Goal: Task Accomplishment & Management: Complete application form

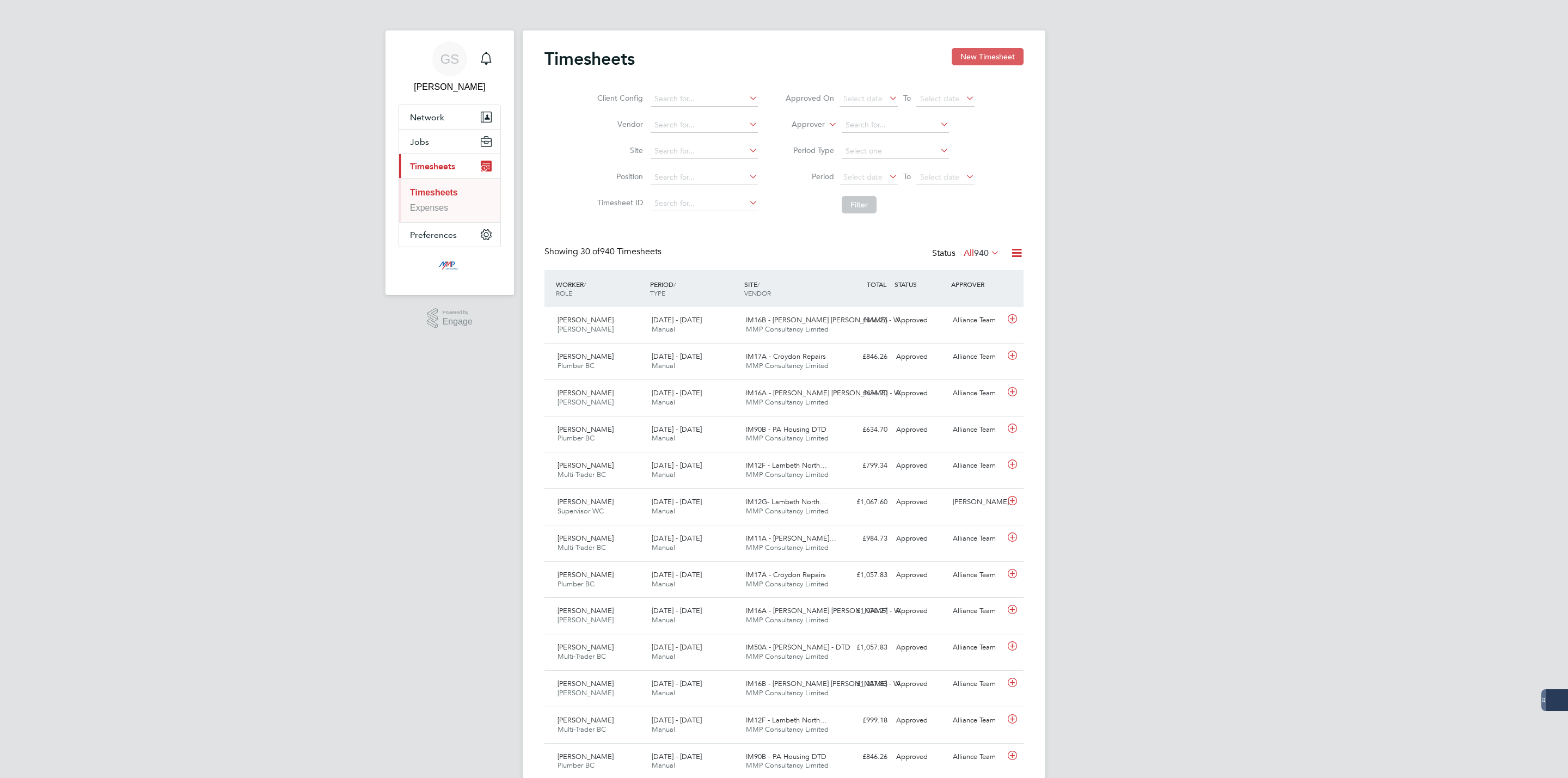
click at [985, 64] on button "New Timesheet" at bounding box center [987, 57] width 72 height 18
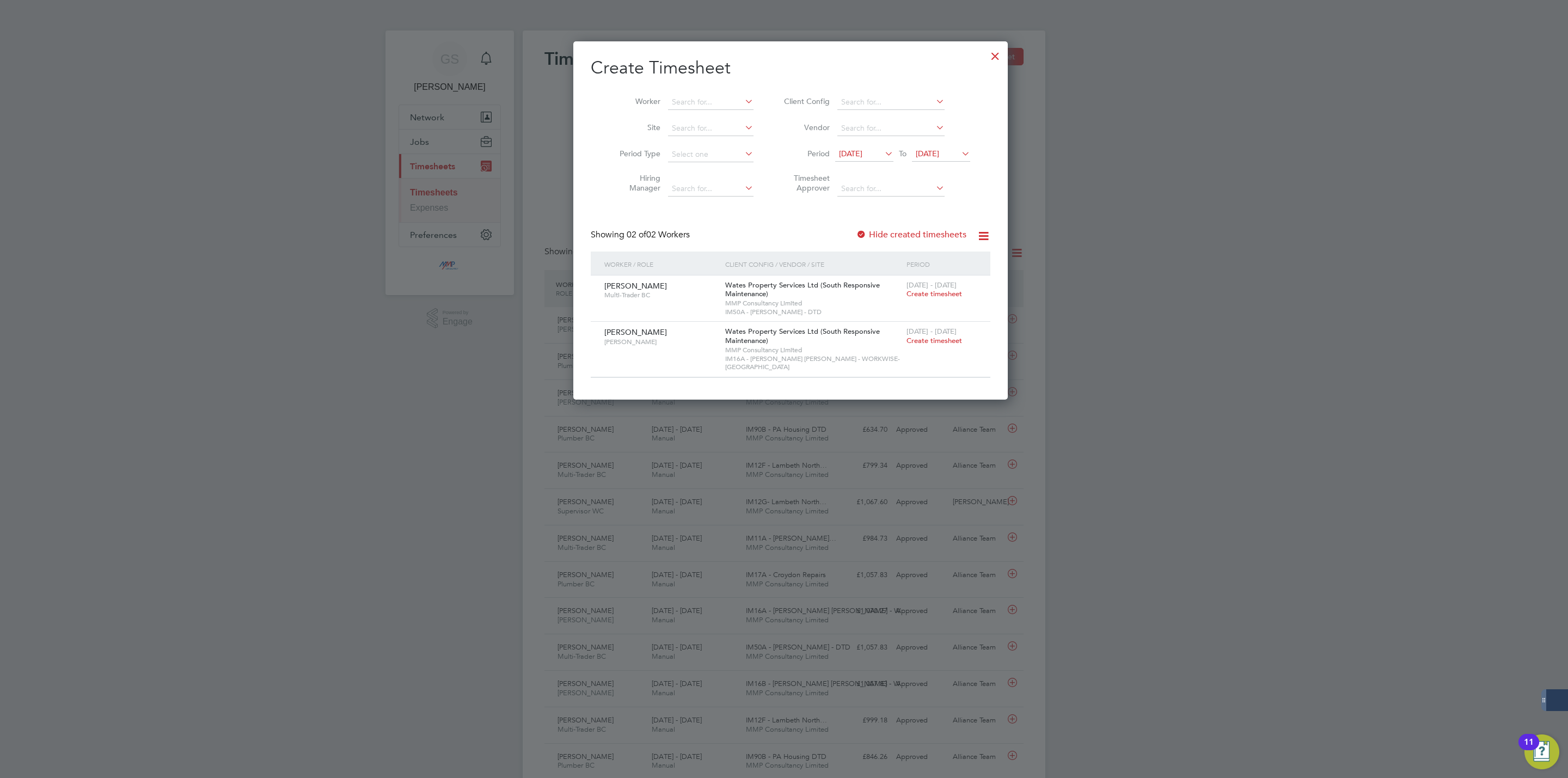
click at [985, 57] on div at bounding box center [995, 53] width 19 height 19
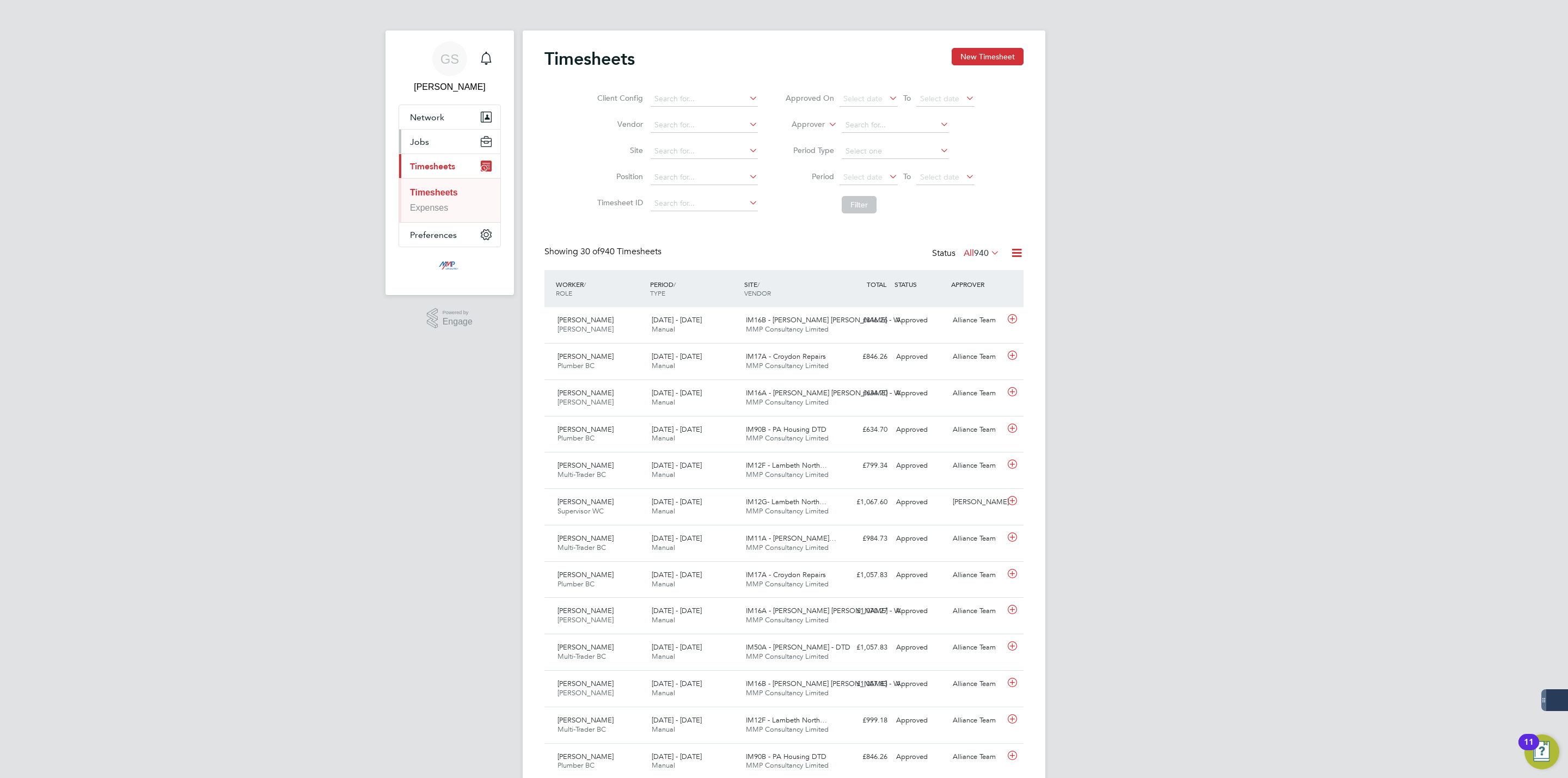
click at [430, 137] on button "Jobs" at bounding box center [449, 141] width 101 height 24
click at [441, 185] on link "Vacancies" at bounding box center [430, 183] width 40 height 9
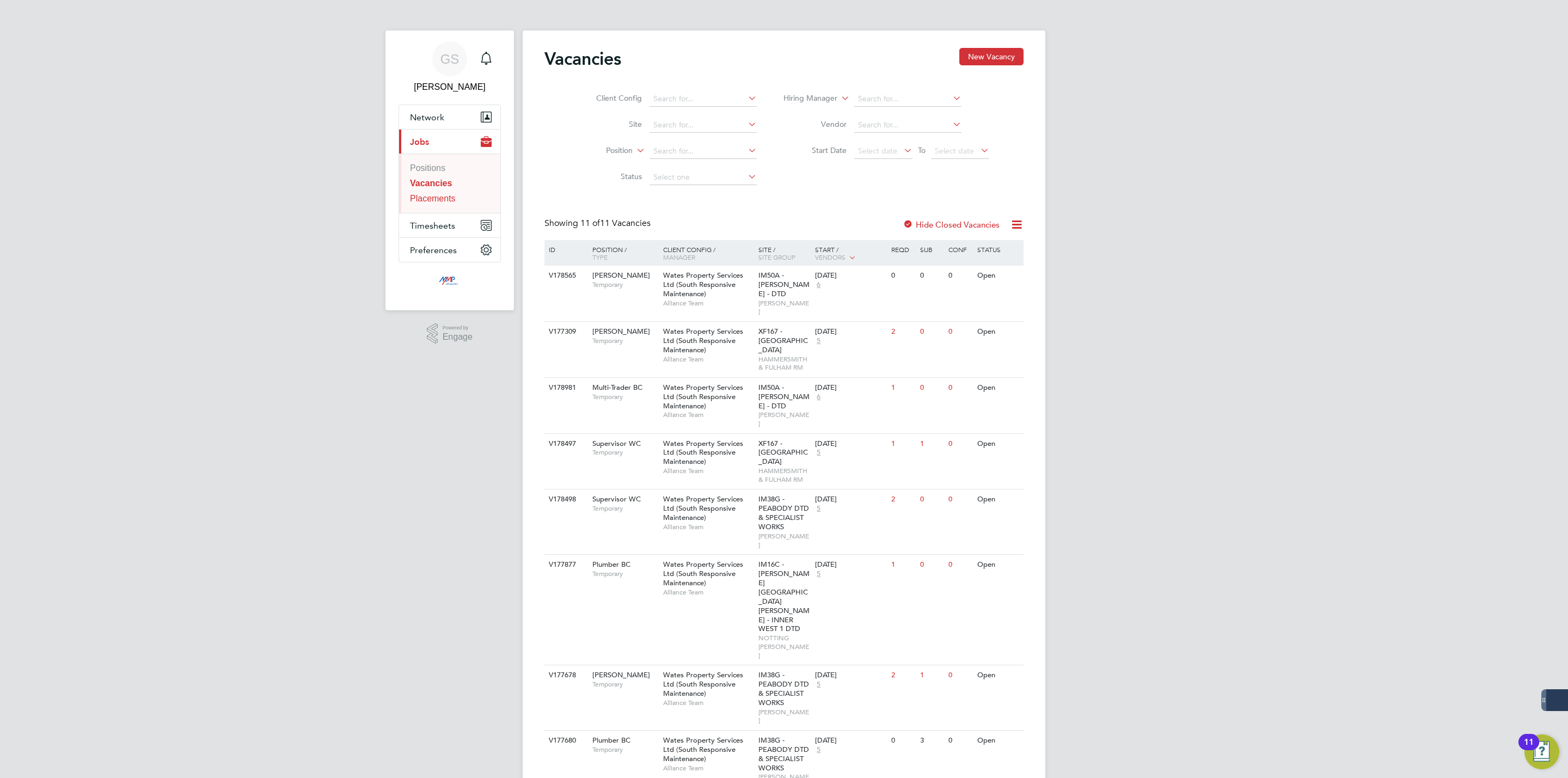
click at [449, 200] on link "Placements" at bounding box center [433, 198] width 46 height 9
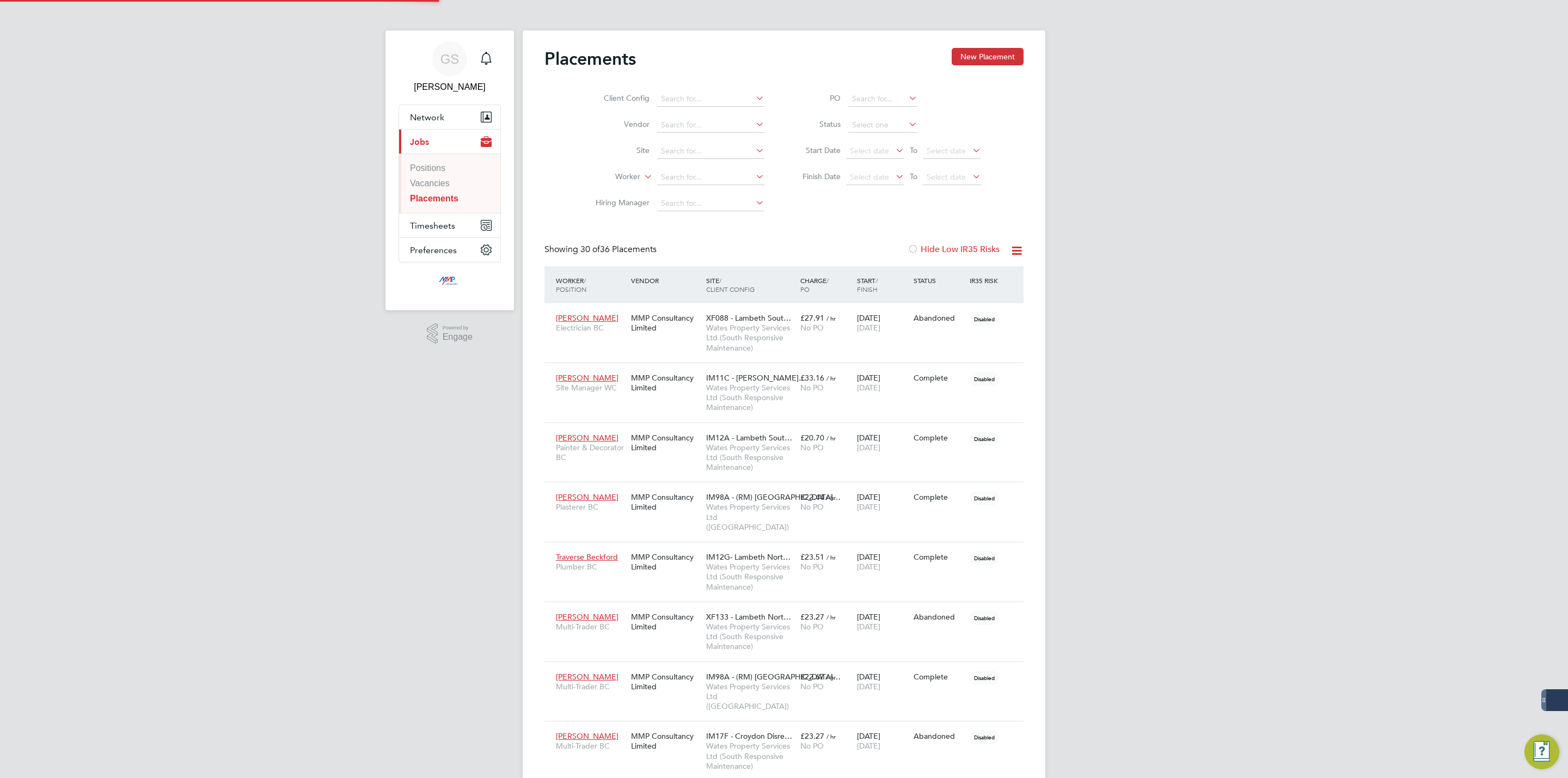
scroll to position [41, 75]
click at [440, 185] on link "Vacancies" at bounding box center [430, 183] width 40 height 9
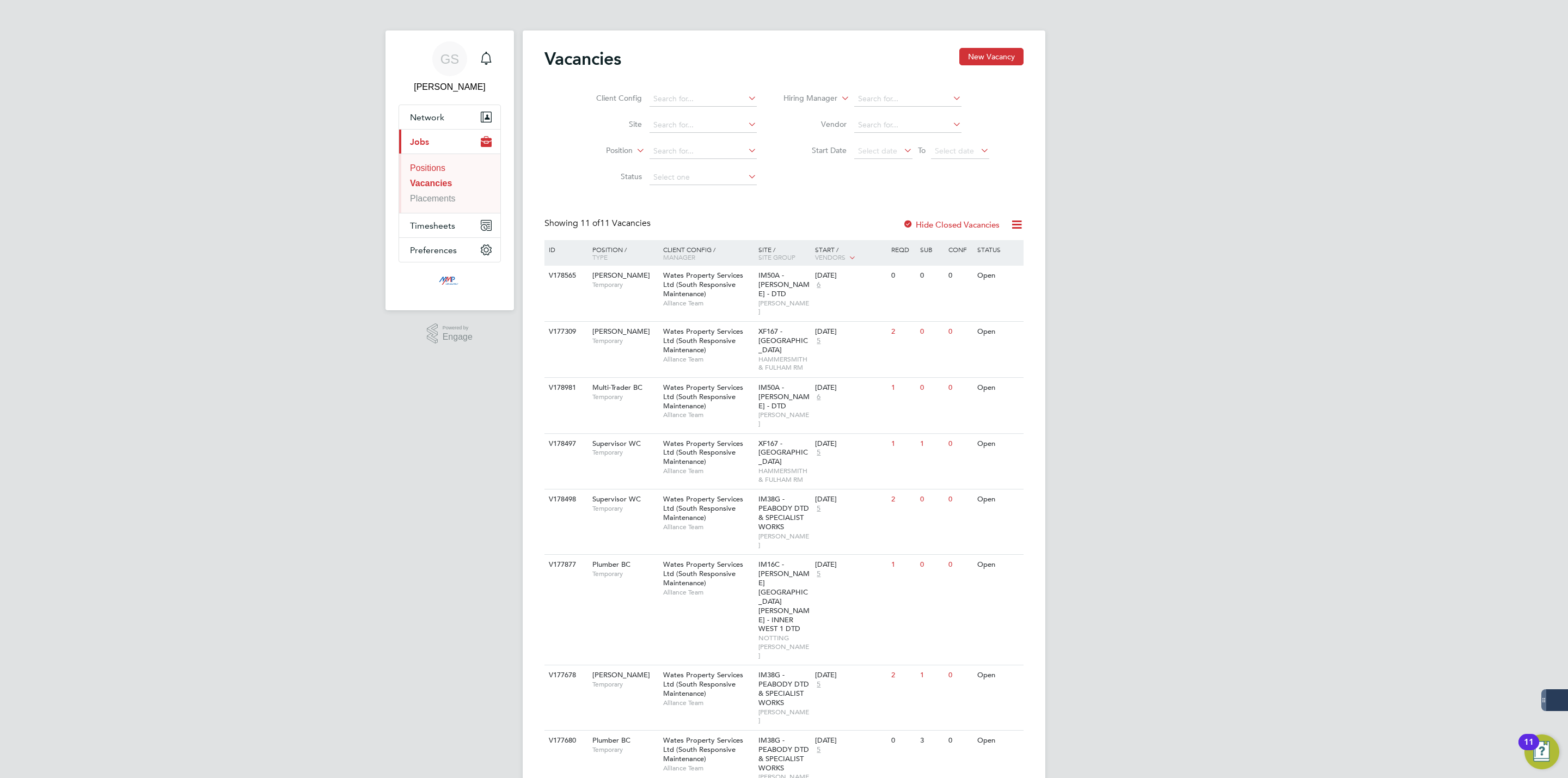
click at [444, 168] on link "Positions" at bounding box center [428, 168] width 35 height 9
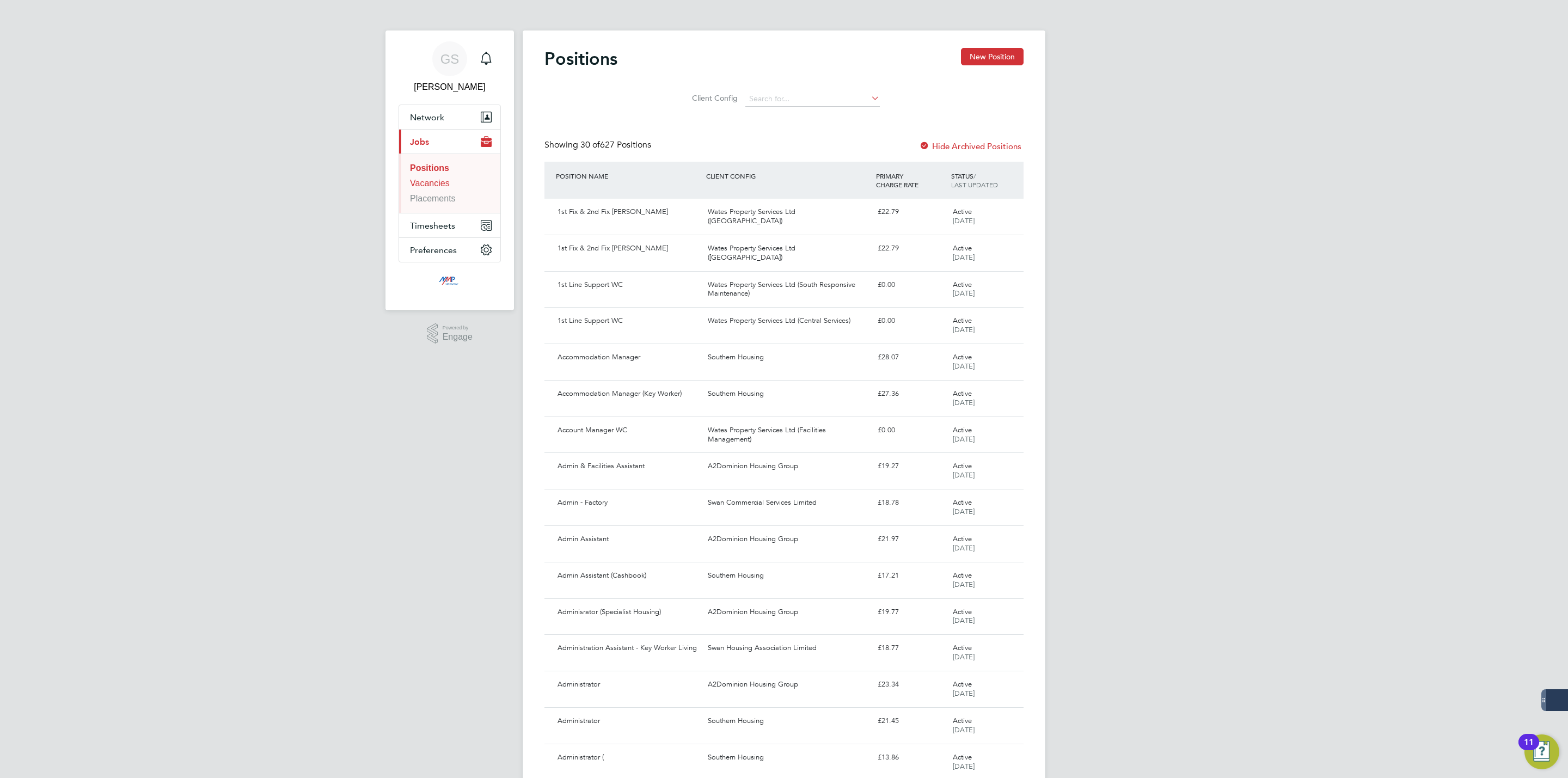
click at [444, 185] on link "Vacancies" at bounding box center [430, 183] width 40 height 9
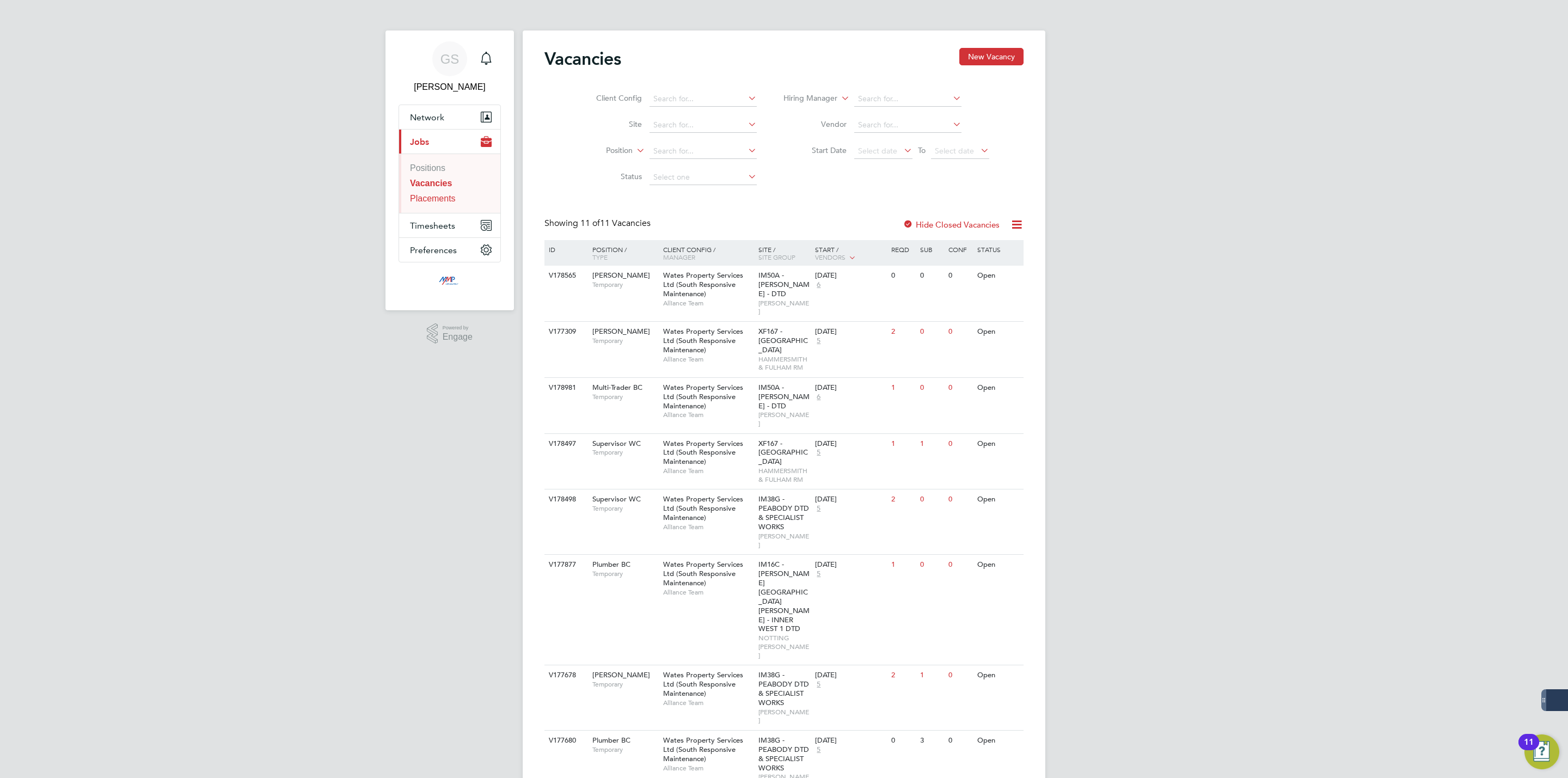
click at [446, 194] on link "Placements" at bounding box center [433, 198] width 46 height 9
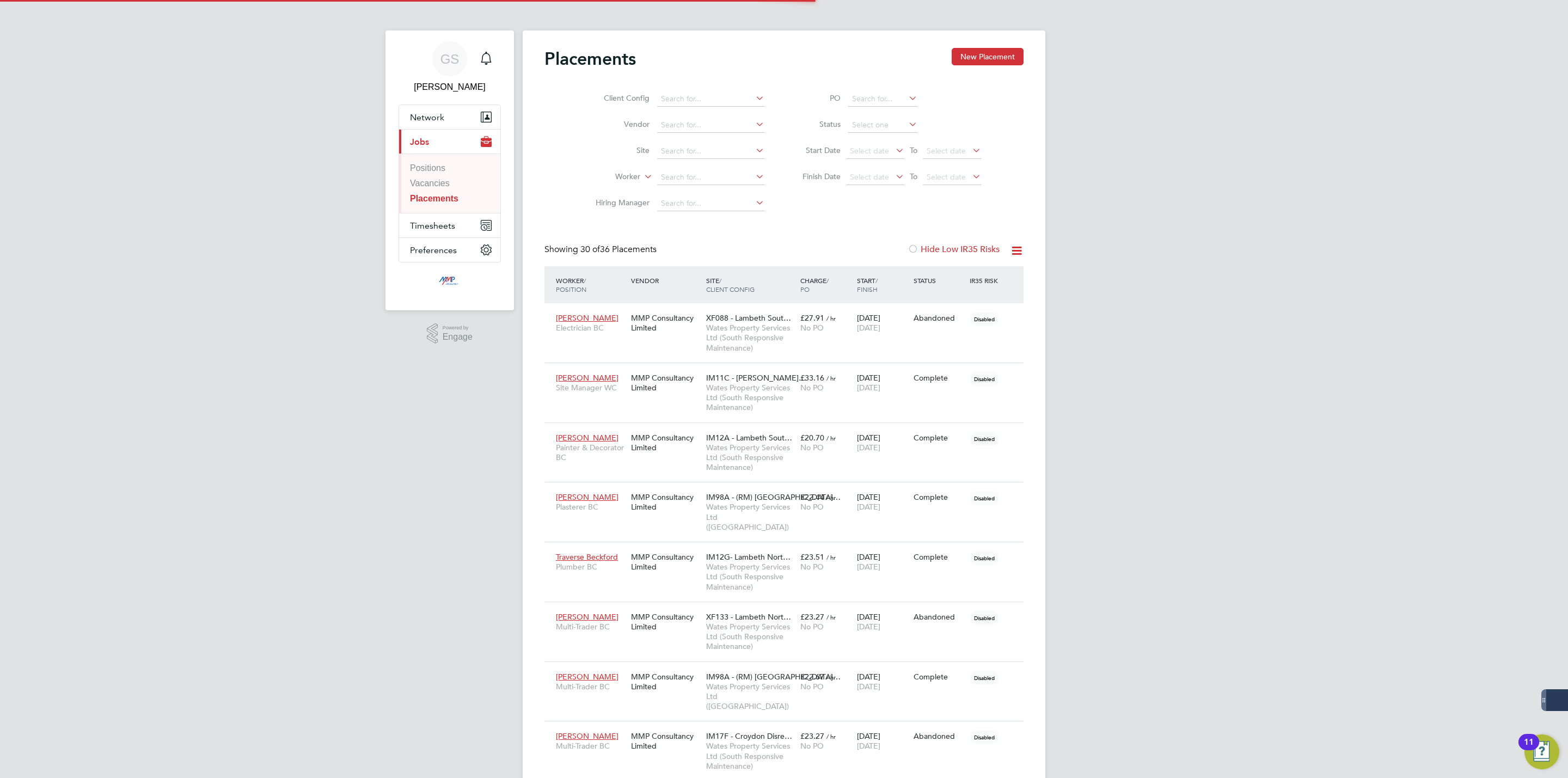
scroll to position [41, 75]
click at [459, 227] on button "Timesheets" at bounding box center [449, 225] width 101 height 24
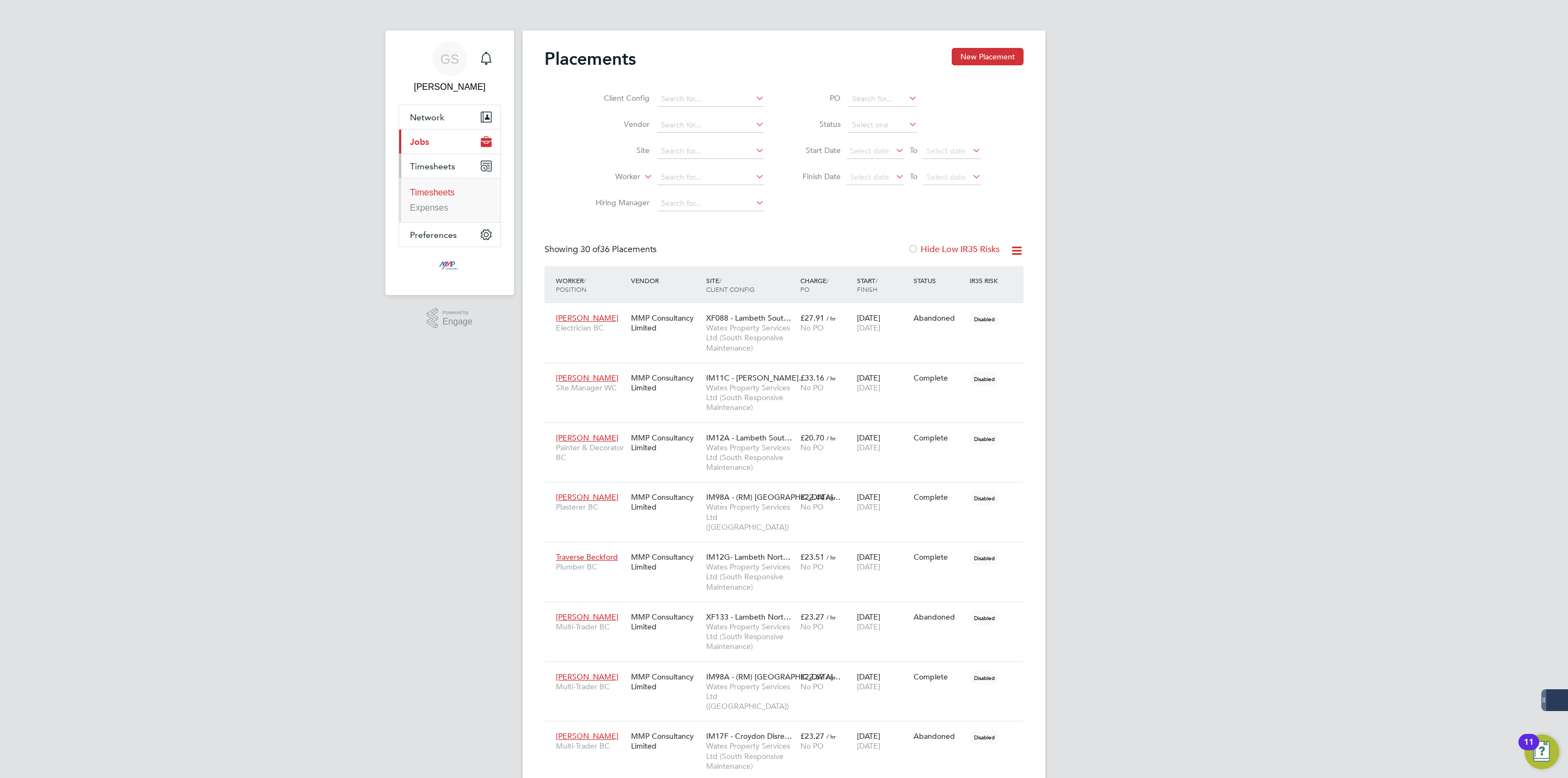
click at [449, 193] on link "Timesheets" at bounding box center [432, 192] width 45 height 9
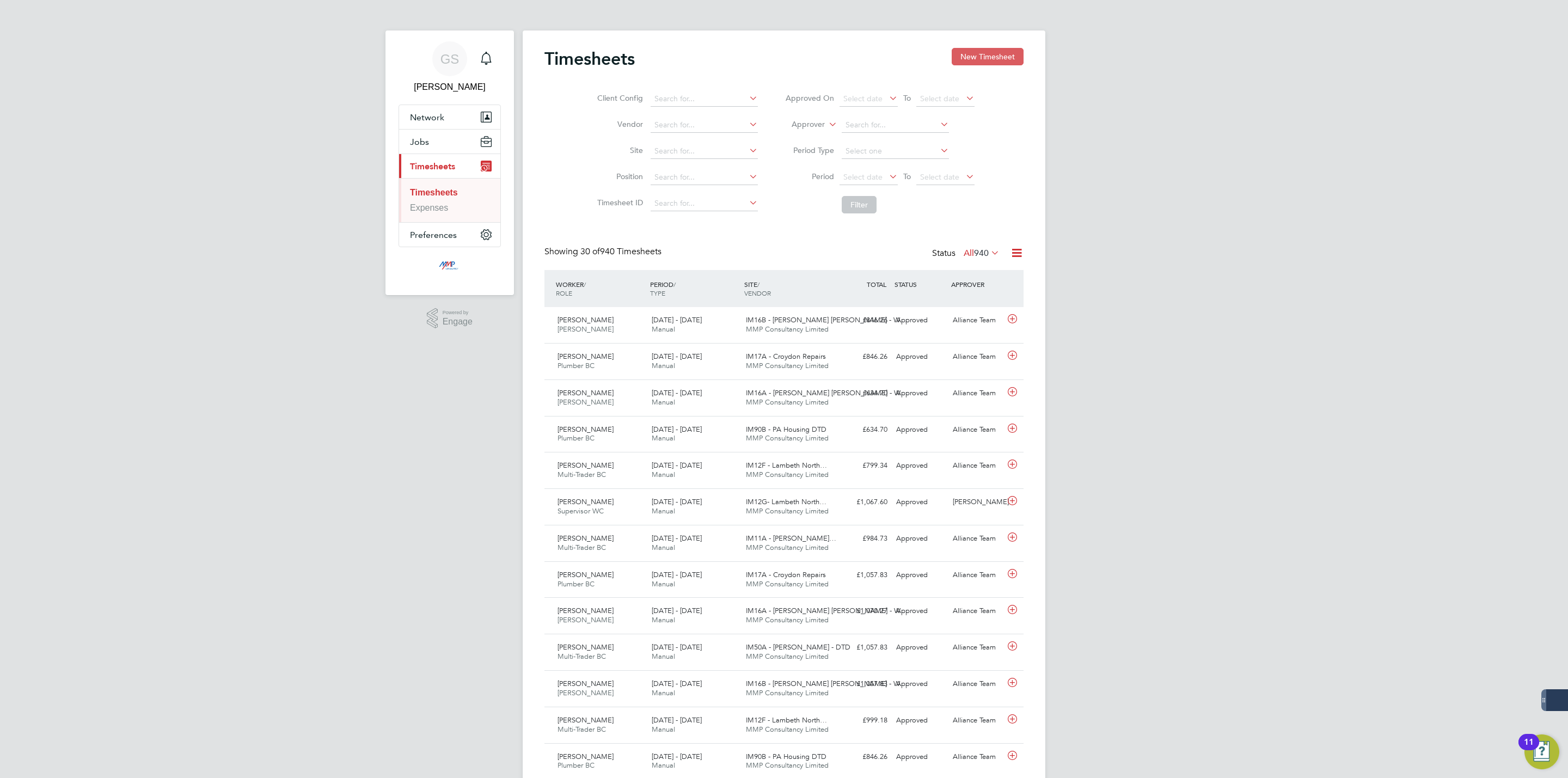
click at [981, 54] on button "New Timesheet" at bounding box center [987, 57] width 72 height 18
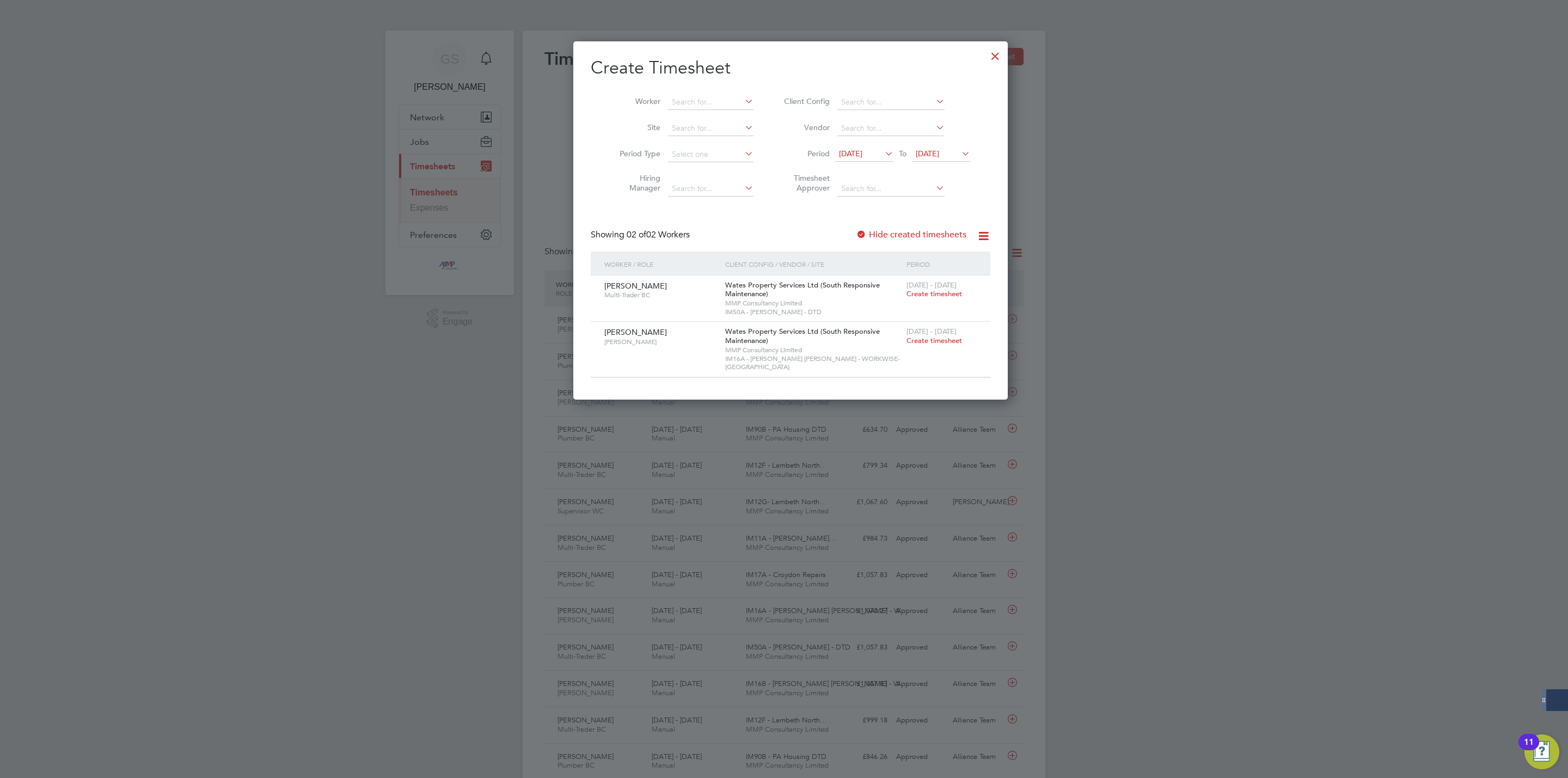
click at [985, 48] on div at bounding box center [995, 53] width 19 height 19
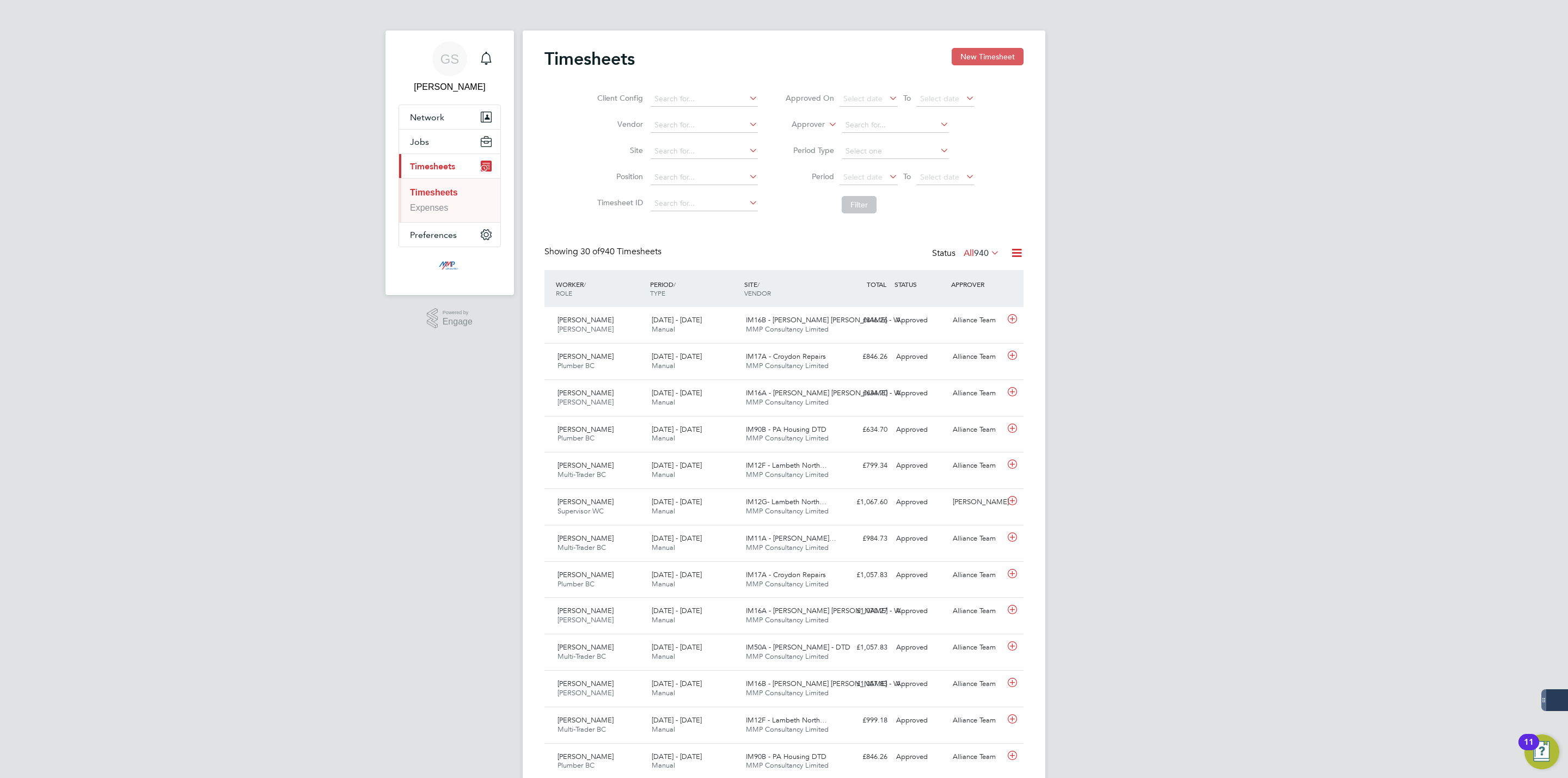
click at [996, 52] on button "New Timesheet" at bounding box center [987, 57] width 72 height 18
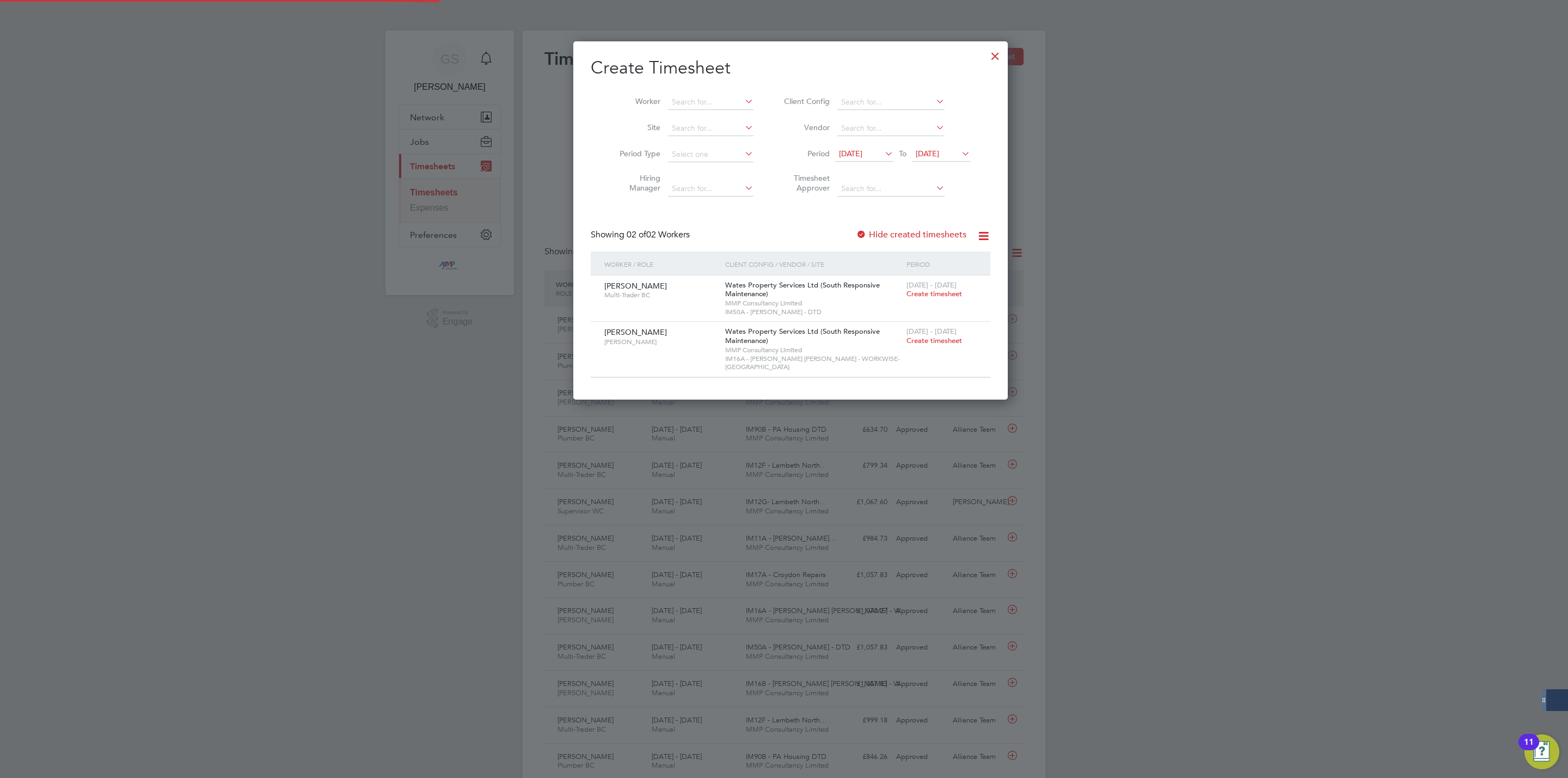
scroll to position [352, 421]
click at [985, 58] on div at bounding box center [995, 53] width 19 height 19
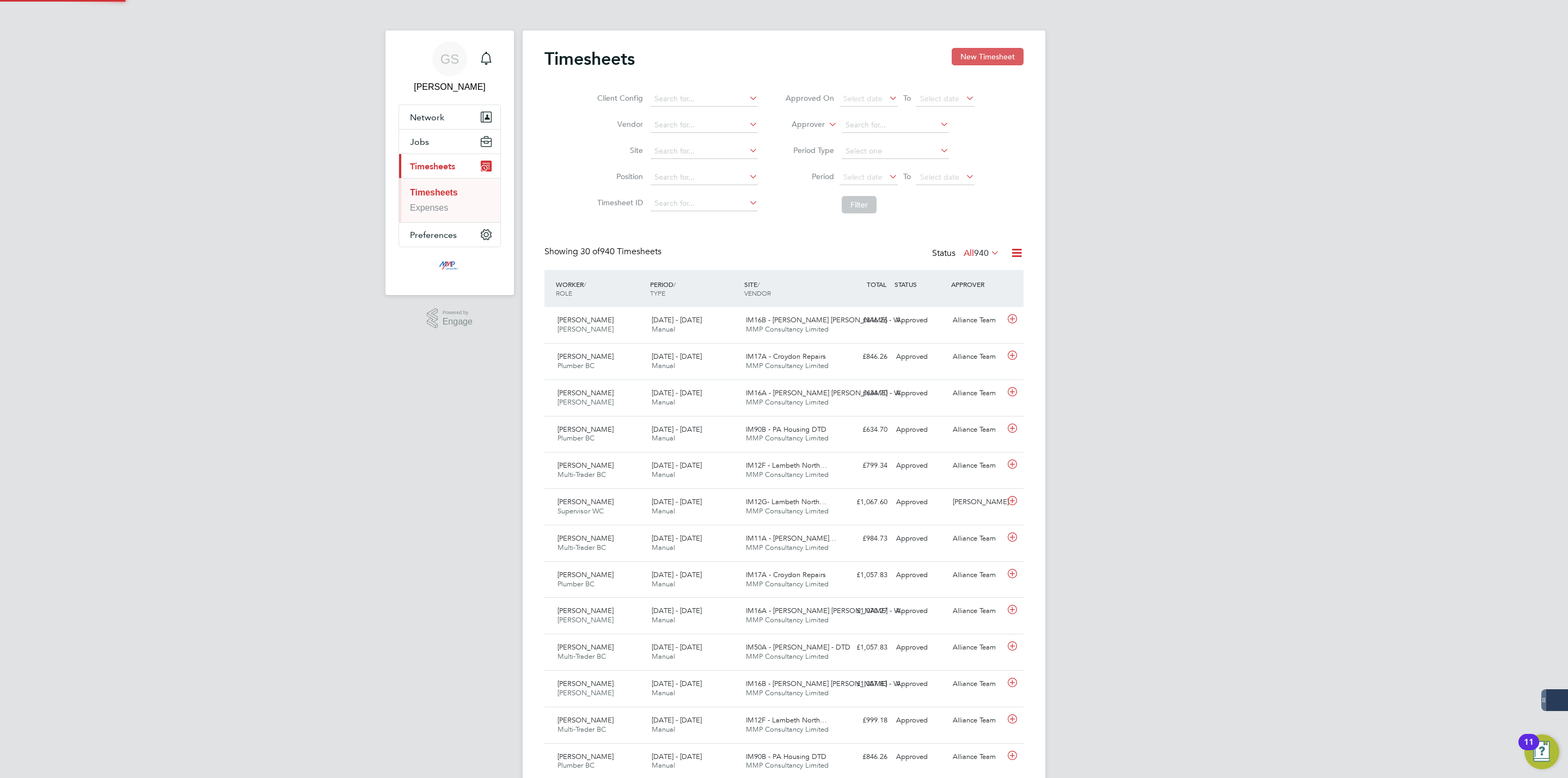
click at [983, 59] on button "New Timesheet" at bounding box center [987, 57] width 72 height 18
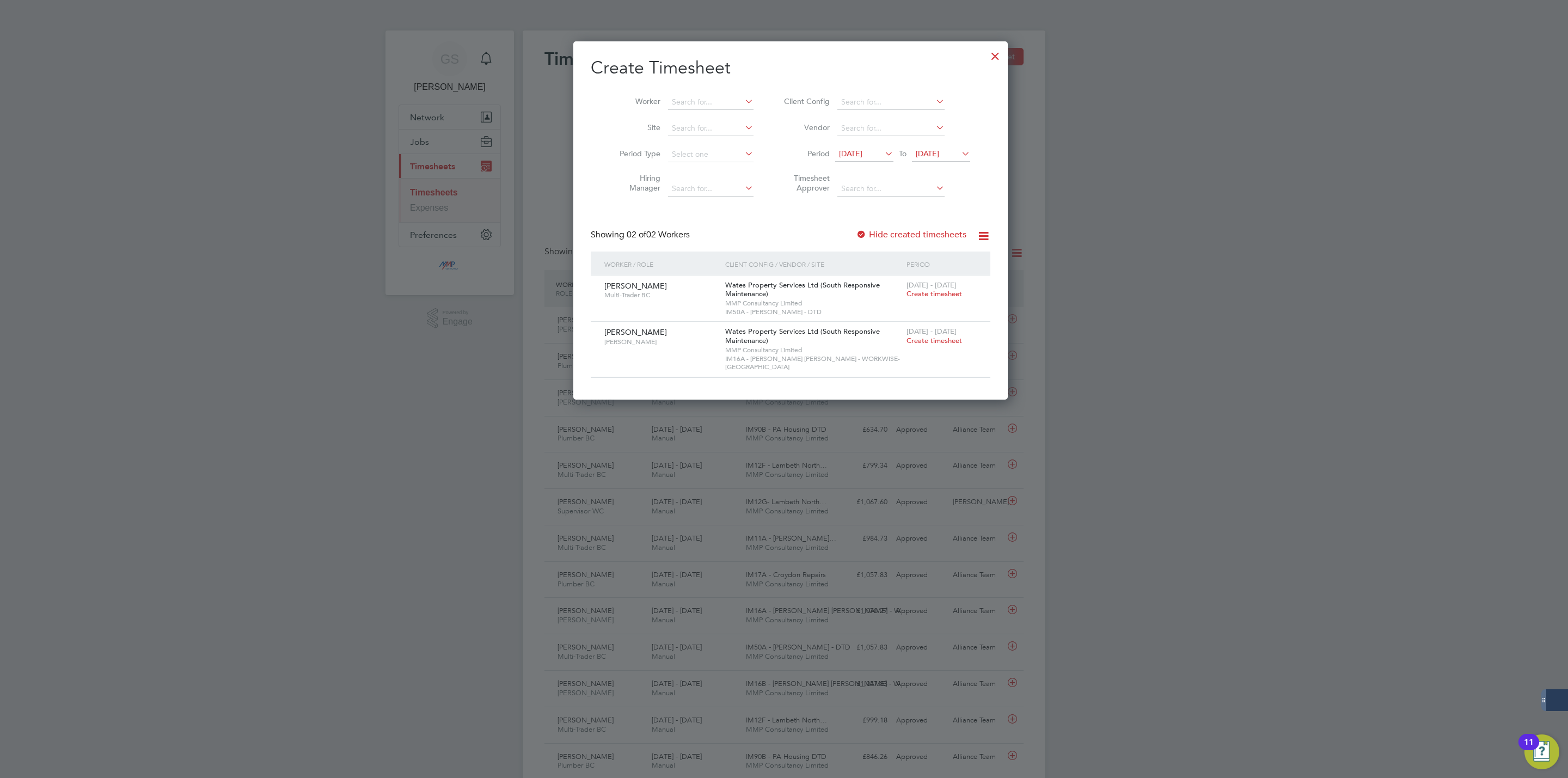
click at [985, 55] on div at bounding box center [995, 53] width 19 height 19
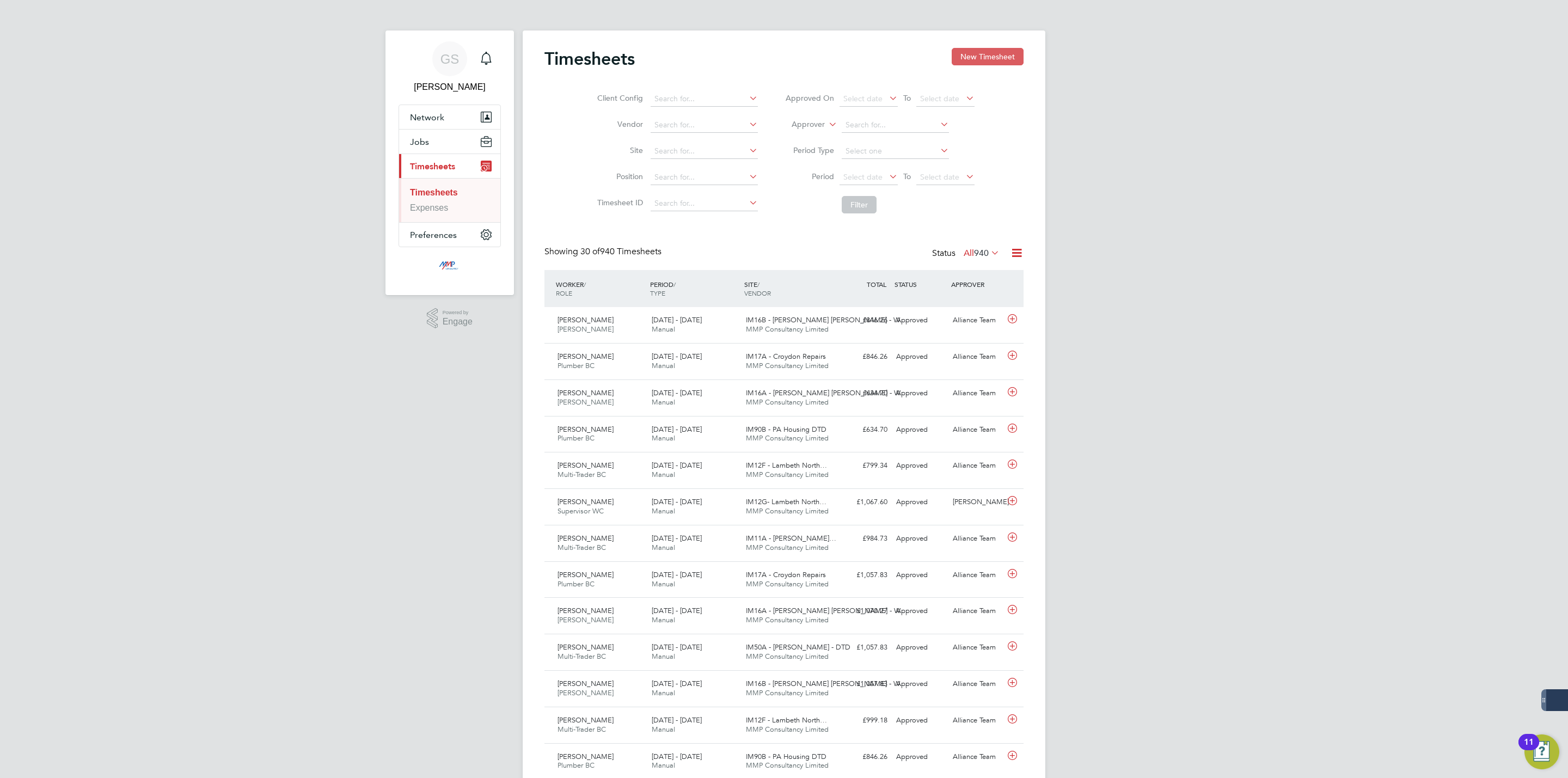
click at [959, 62] on button "New Timesheet" at bounding box center [987, 57] width 72 height 18
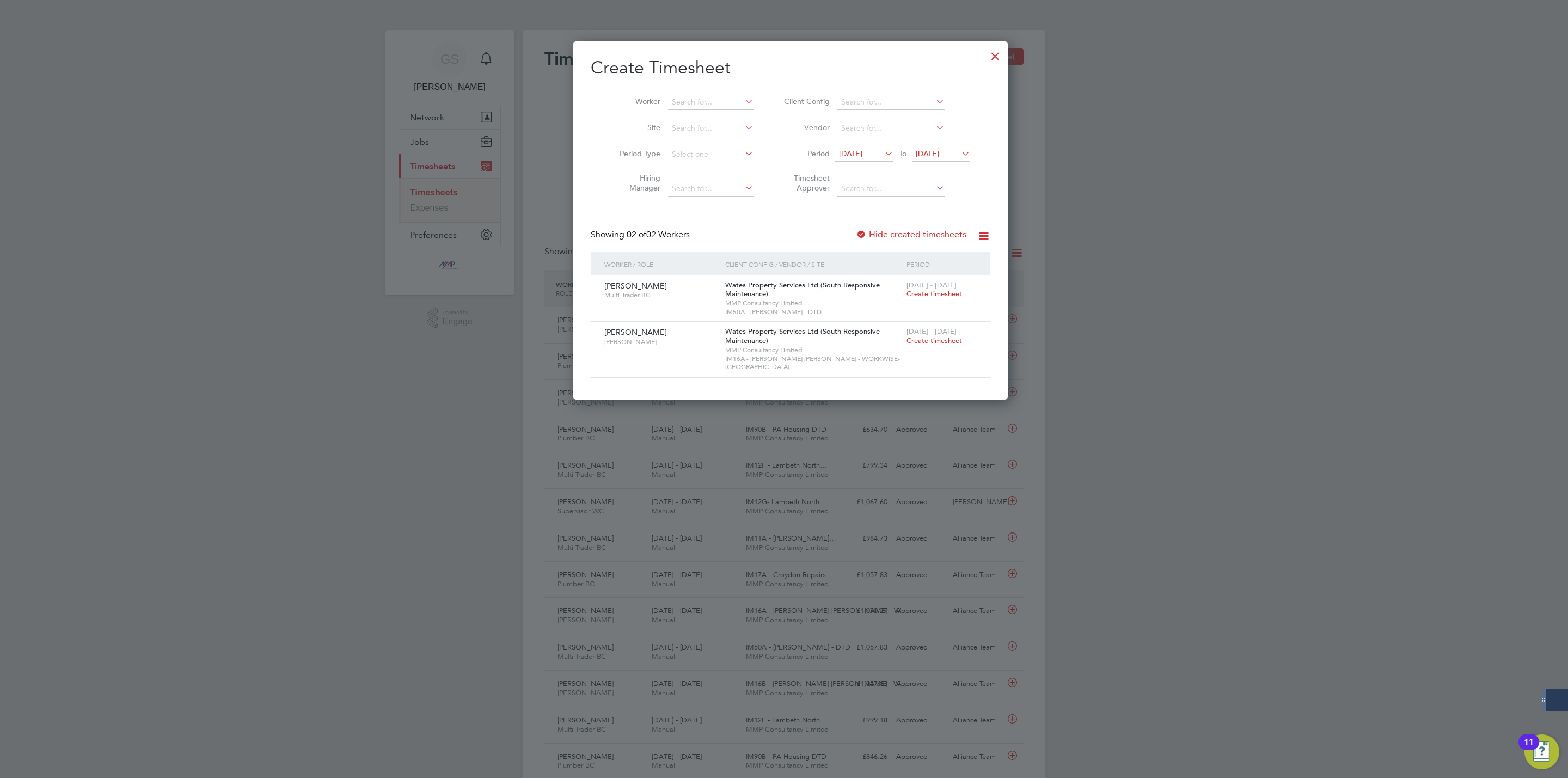
click at [933, 234] on label "Hide created timesheets" at bounding box center [911, 234] width 111 height 11
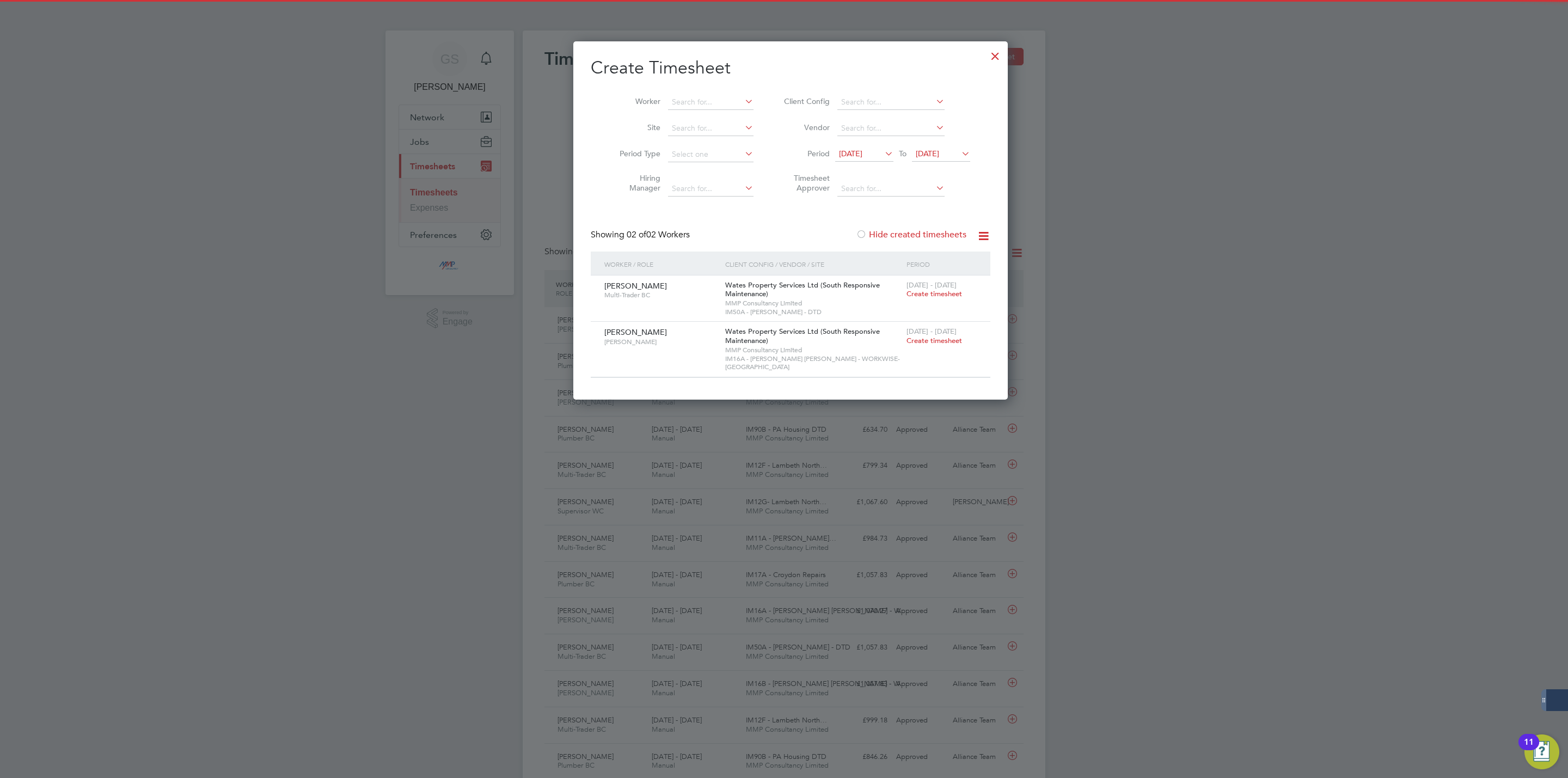
click at [933, 234] on label "Hide created timesheets" at bounding box center [911, 234] width 111 height 11
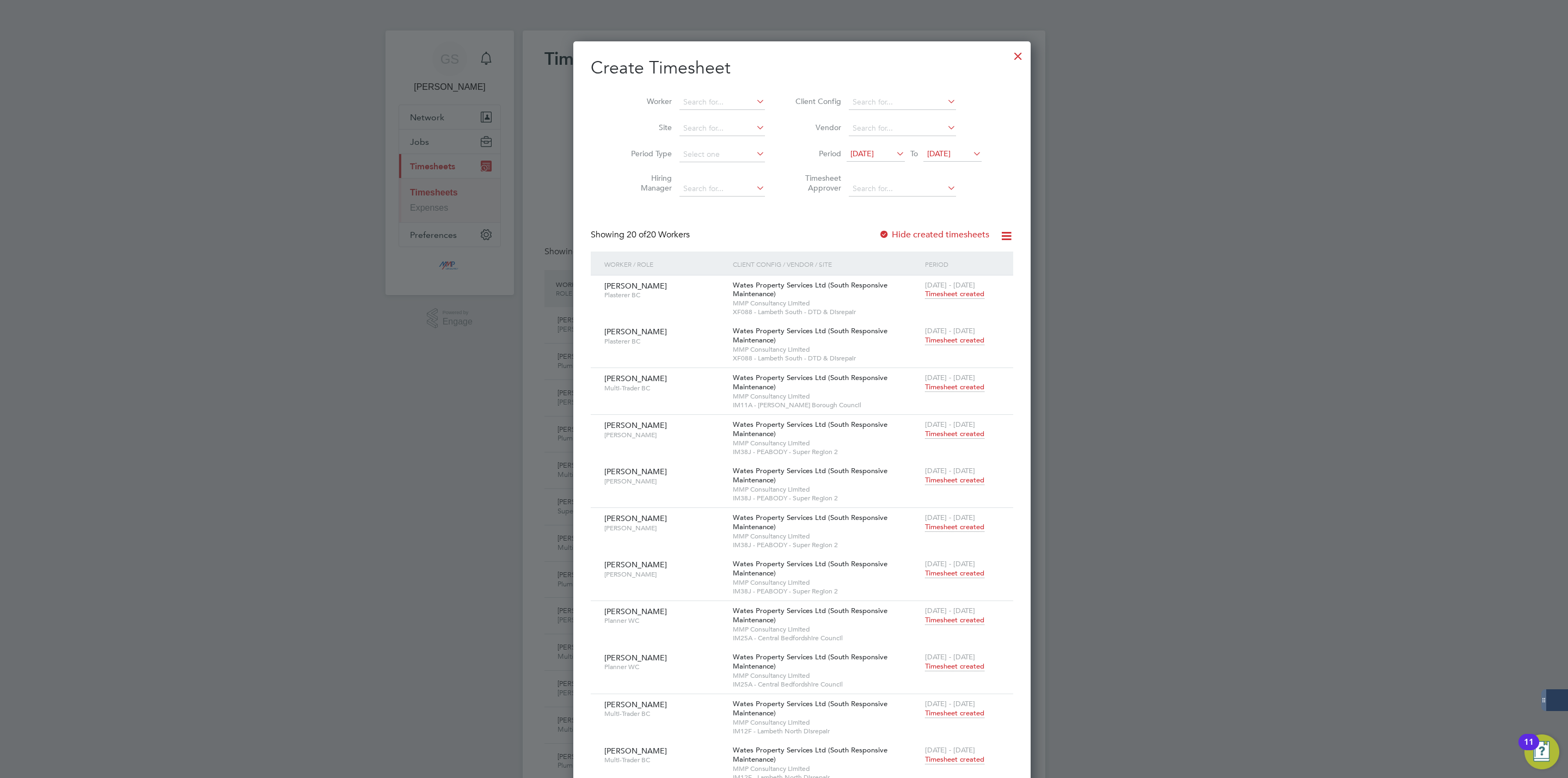
click at [1008, 59] on div at bounding box center [1018, 53] width 19 height 19
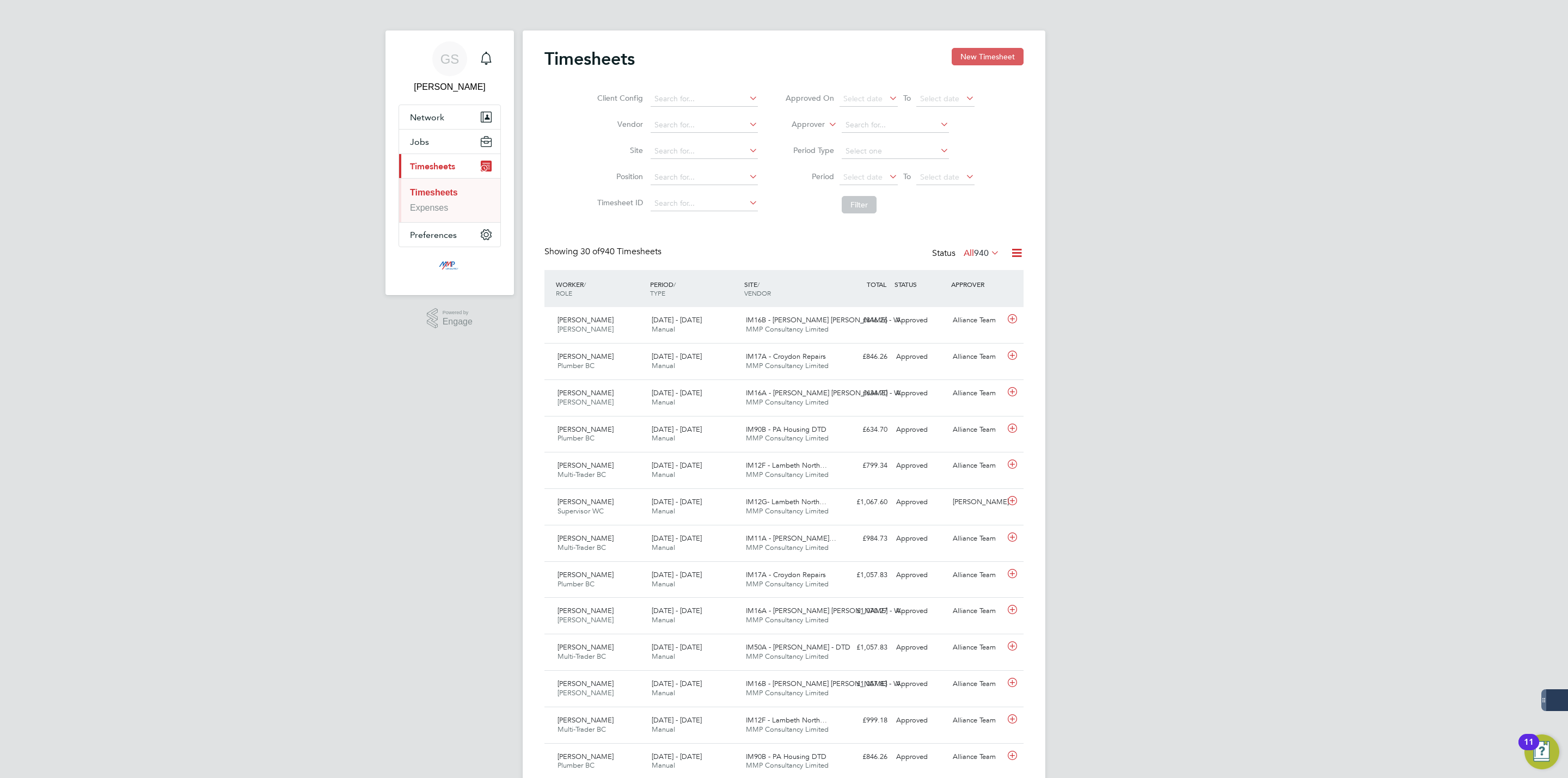
click at [975, 63] on button "New Timesheet" at bounding box center [987, 57] width 72 height 18
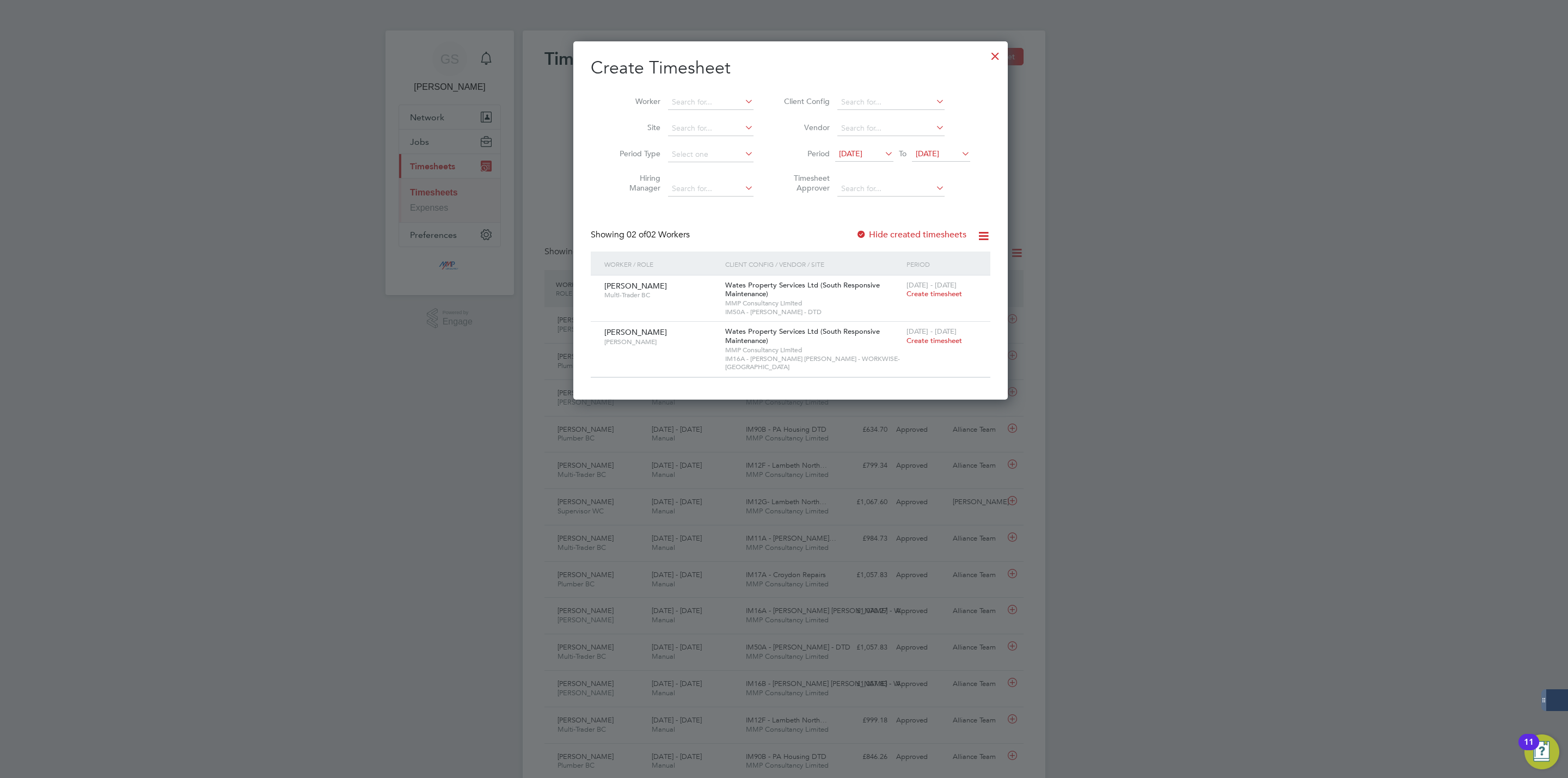
click at [1169, 87] on div at bounding box center [784, 389] width 1568 height 778
click at [985, 55] on div at bounding box center [995, 53] width 19 height 19
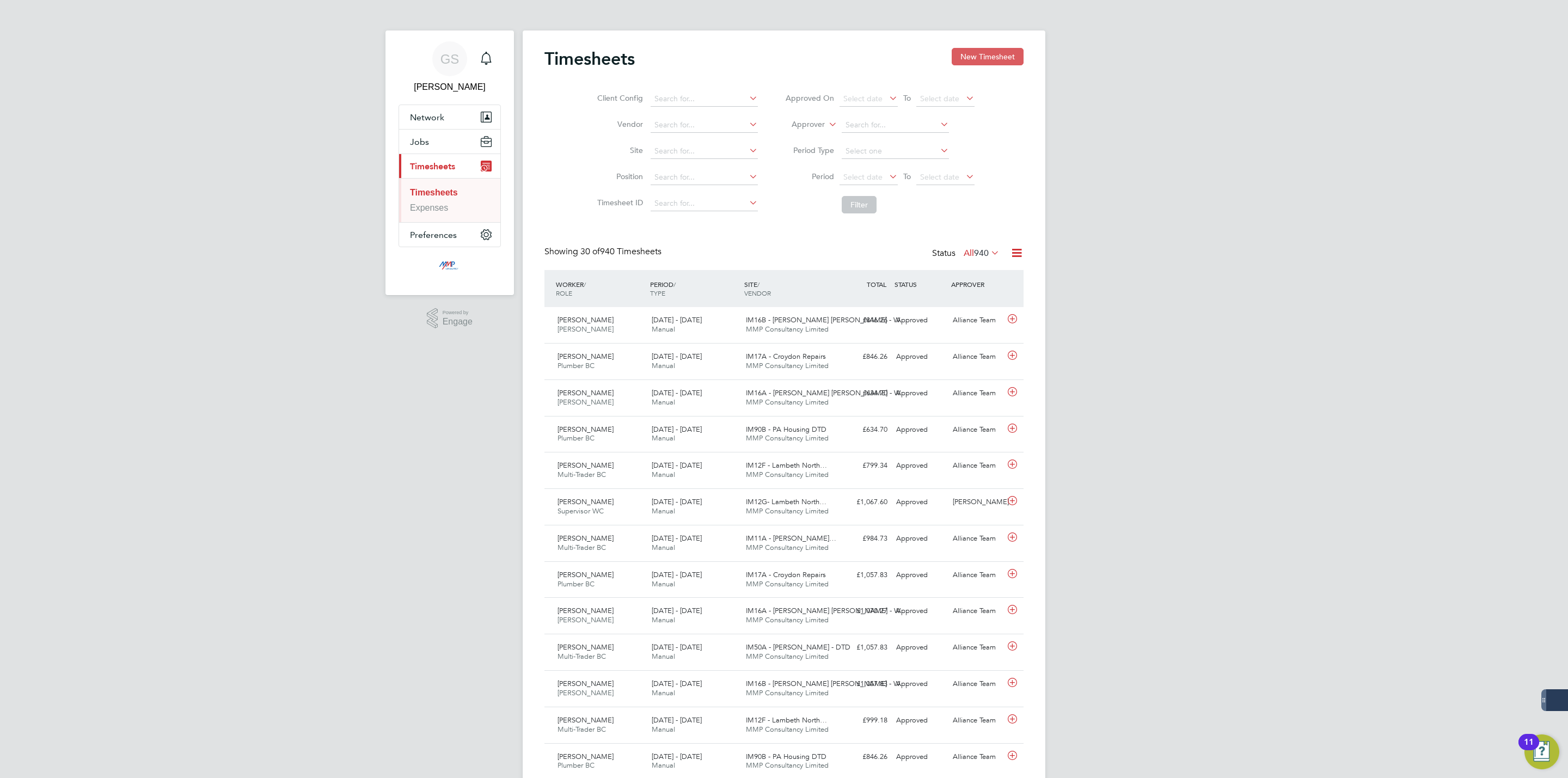
click at [983, 63] on button "New Timesheet" at bounding box center [987, 57] width 72 height 18
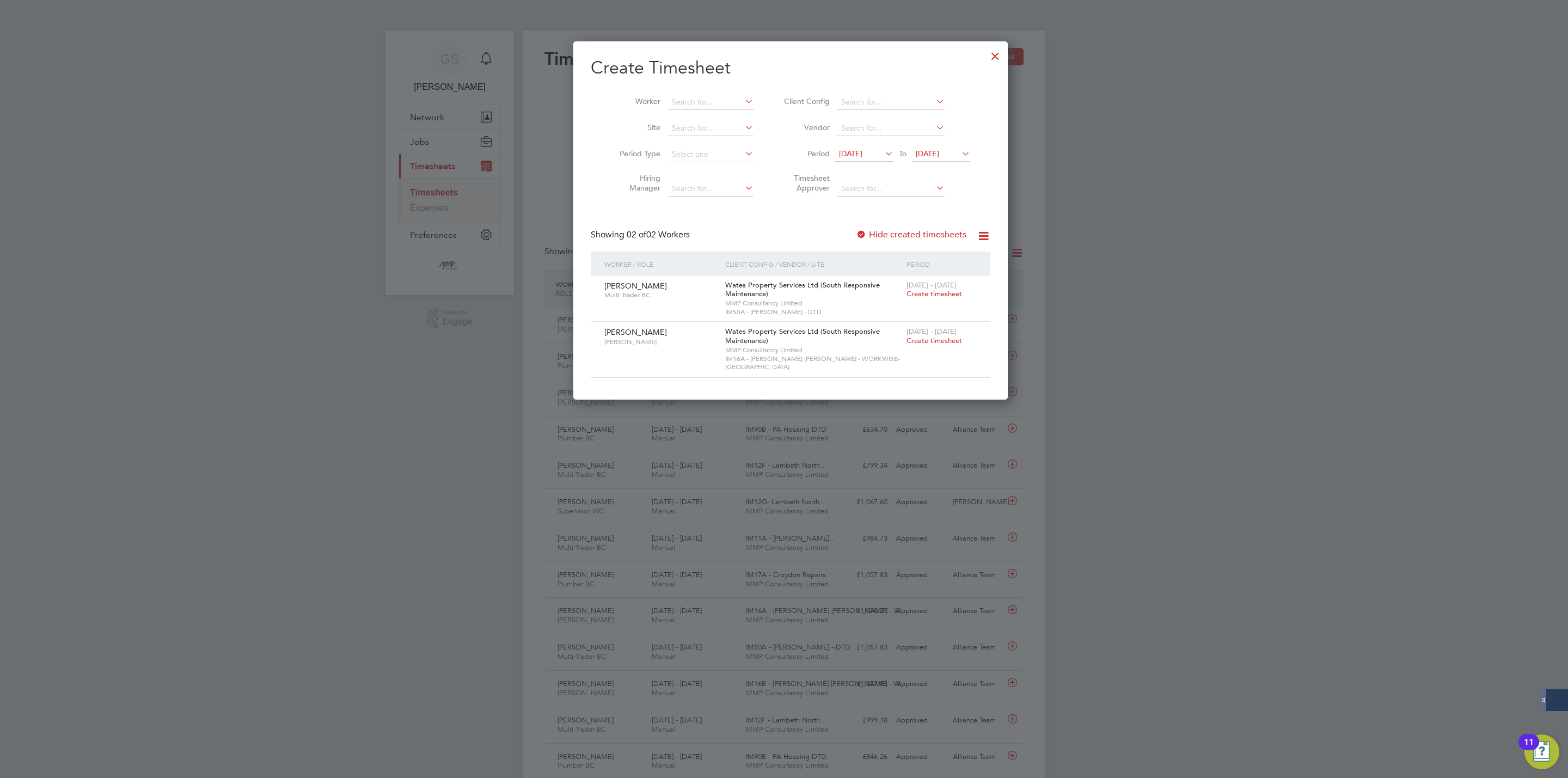
click at [904, 231] on label "Hide created timesheets" at bounding box center [911, 234] width 111 height 11
click at [903, 237] on label "Hide created timesheets" at bounding box center [911, 234] width 111 height 11
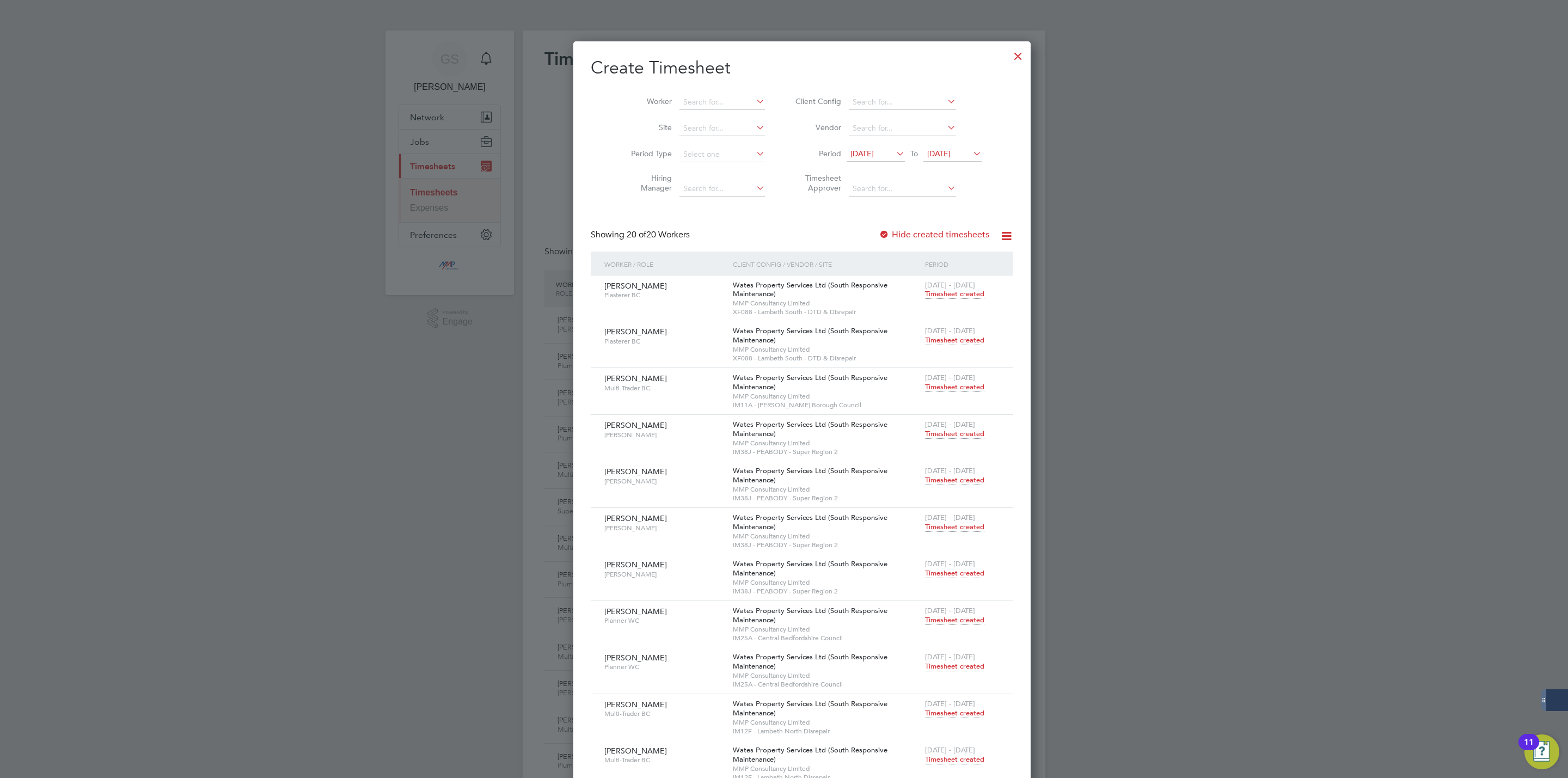
click at [1008, 57] on div at bounding box center [1018, 53] width 19 height 19
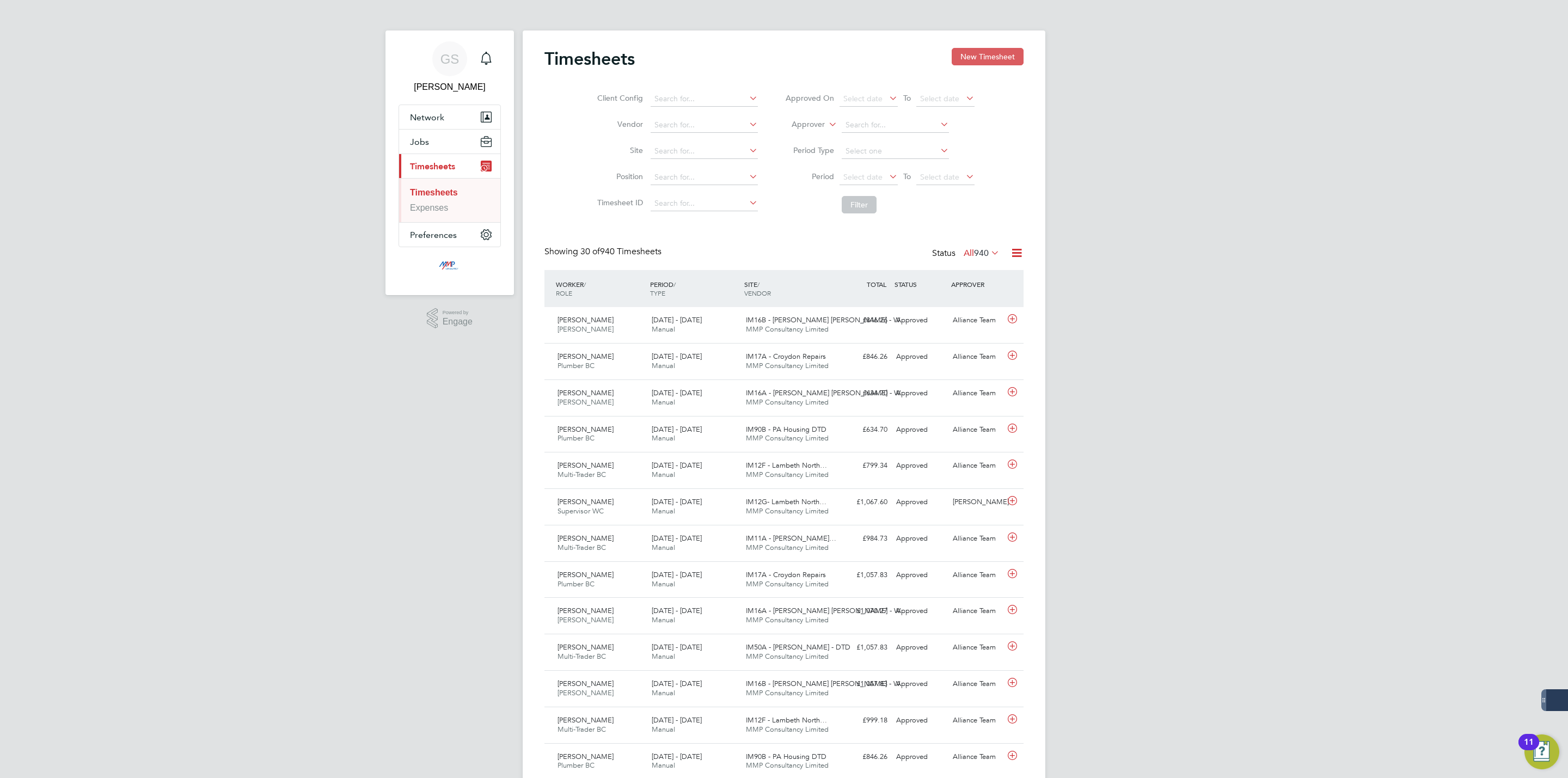
click at [983, 55] on button "New Timesheet" at bounding box center [987, 57] width 72 height 18
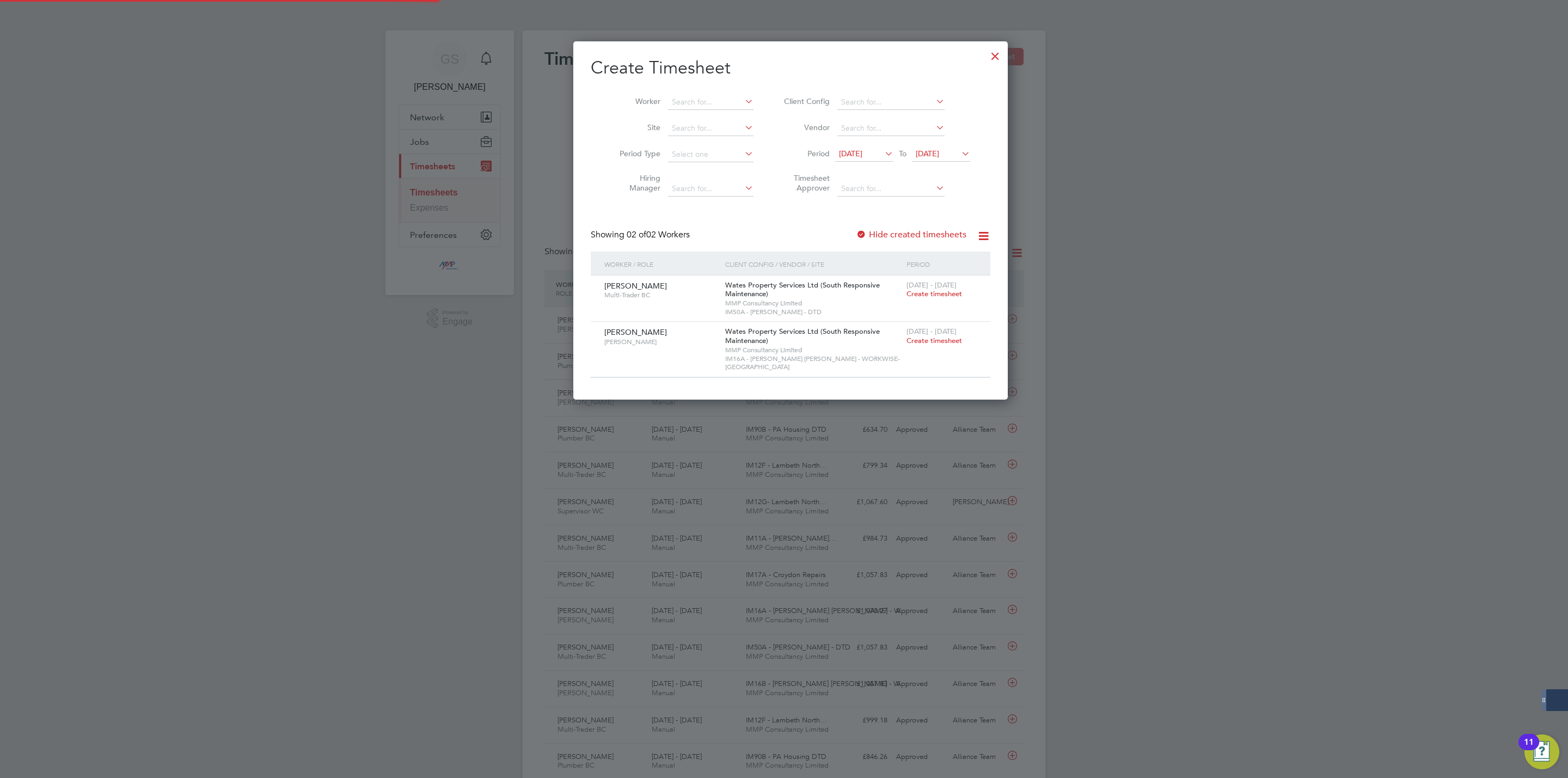
scroll to position [352, 421]
click at [985, 51] on div at bounding box center [995, 53] width 19 height 19
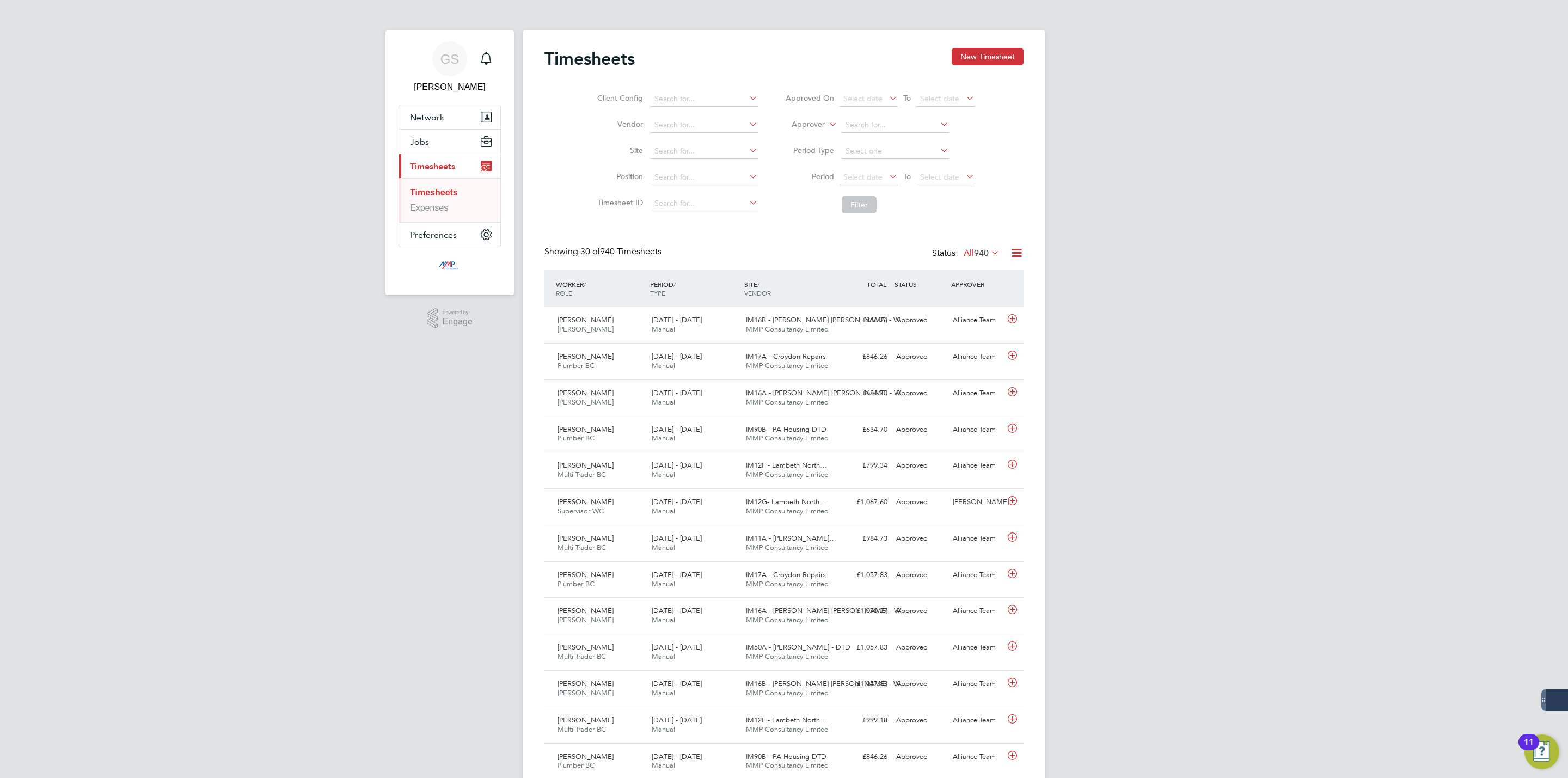
scroll to position [28, 95]
click at [978, 55] on button "New Timesheet" at bounding box center [987, 57] width 72 height 18
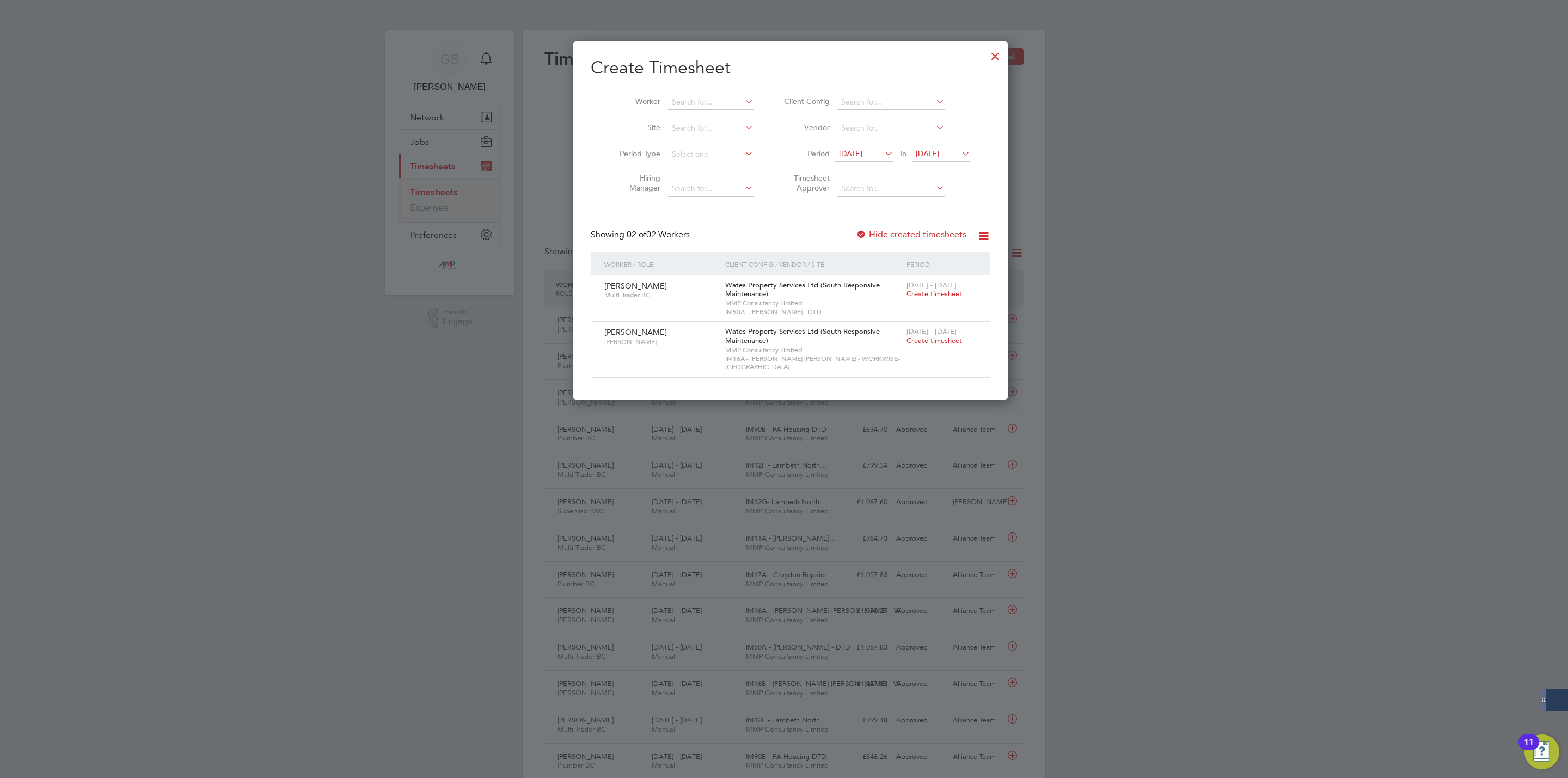
click at [985, 53] on div at bounding box center [995, 53] width 19 height 19
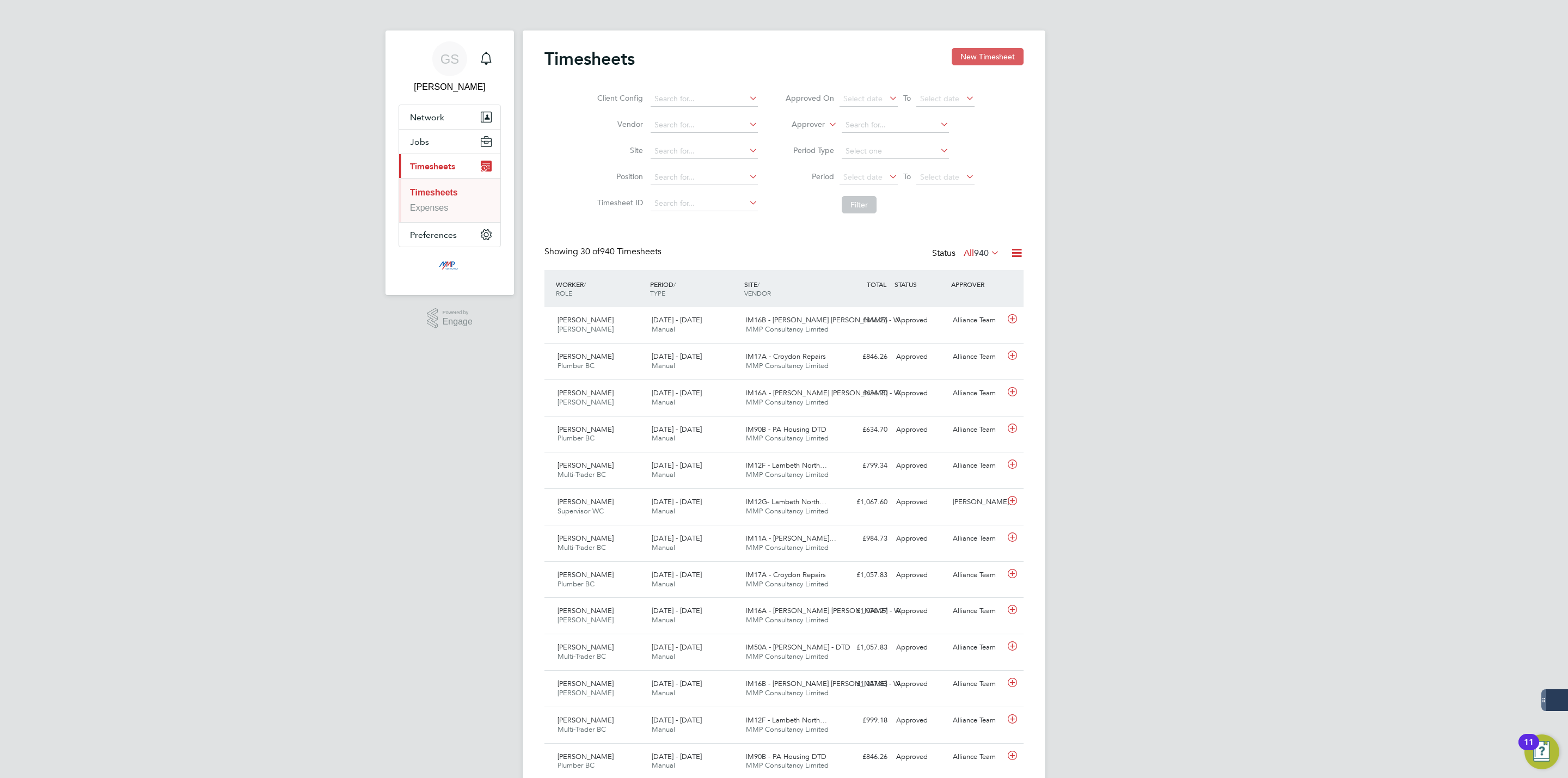
click at [1008, 59] on button "New Timesheet" at bounding box center [987, 57] width 72 height 18
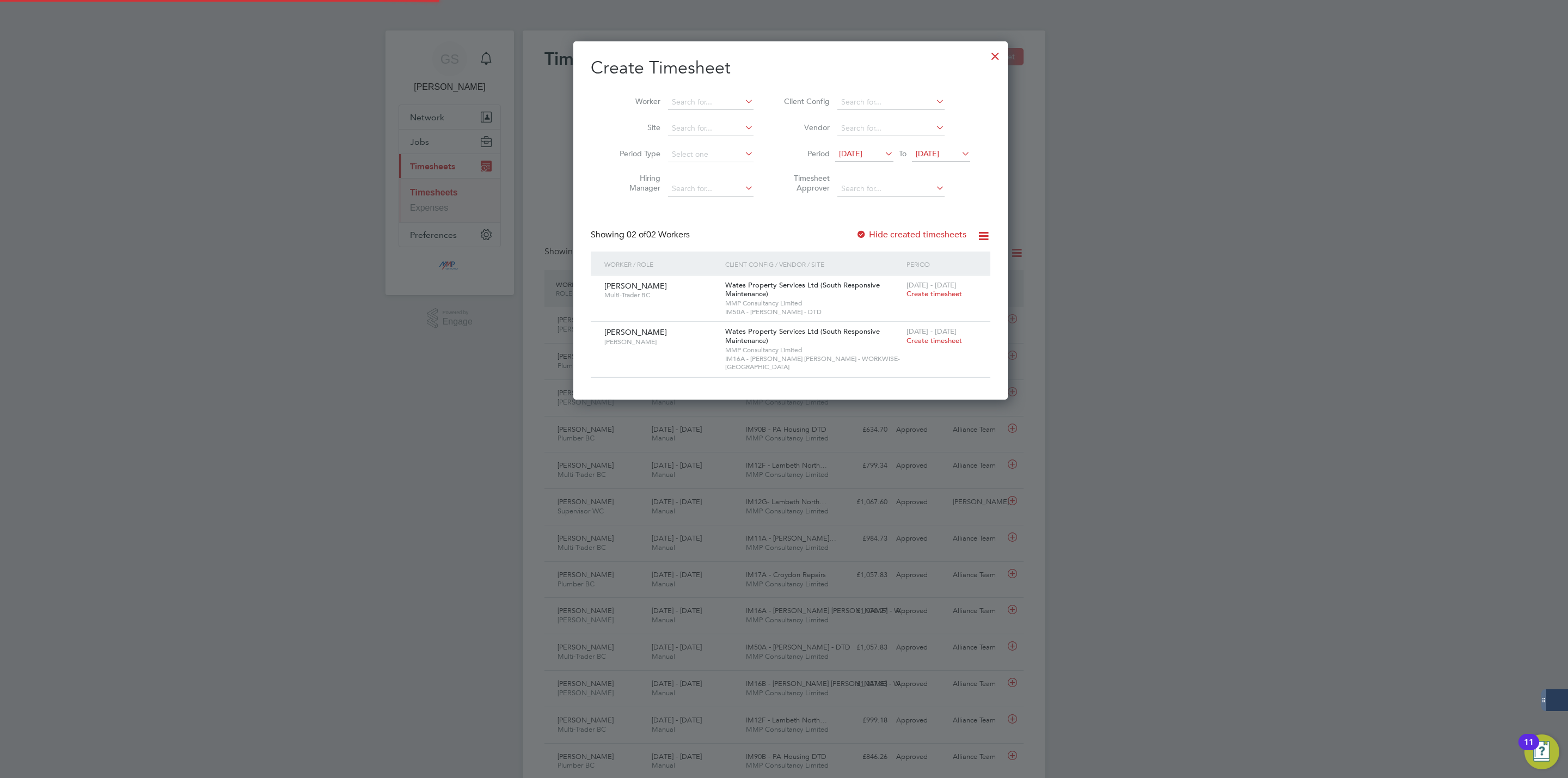
scroll to position [352, 421]
click at [985, 54] on div at bounding box center [995, 53] width 19 height 19
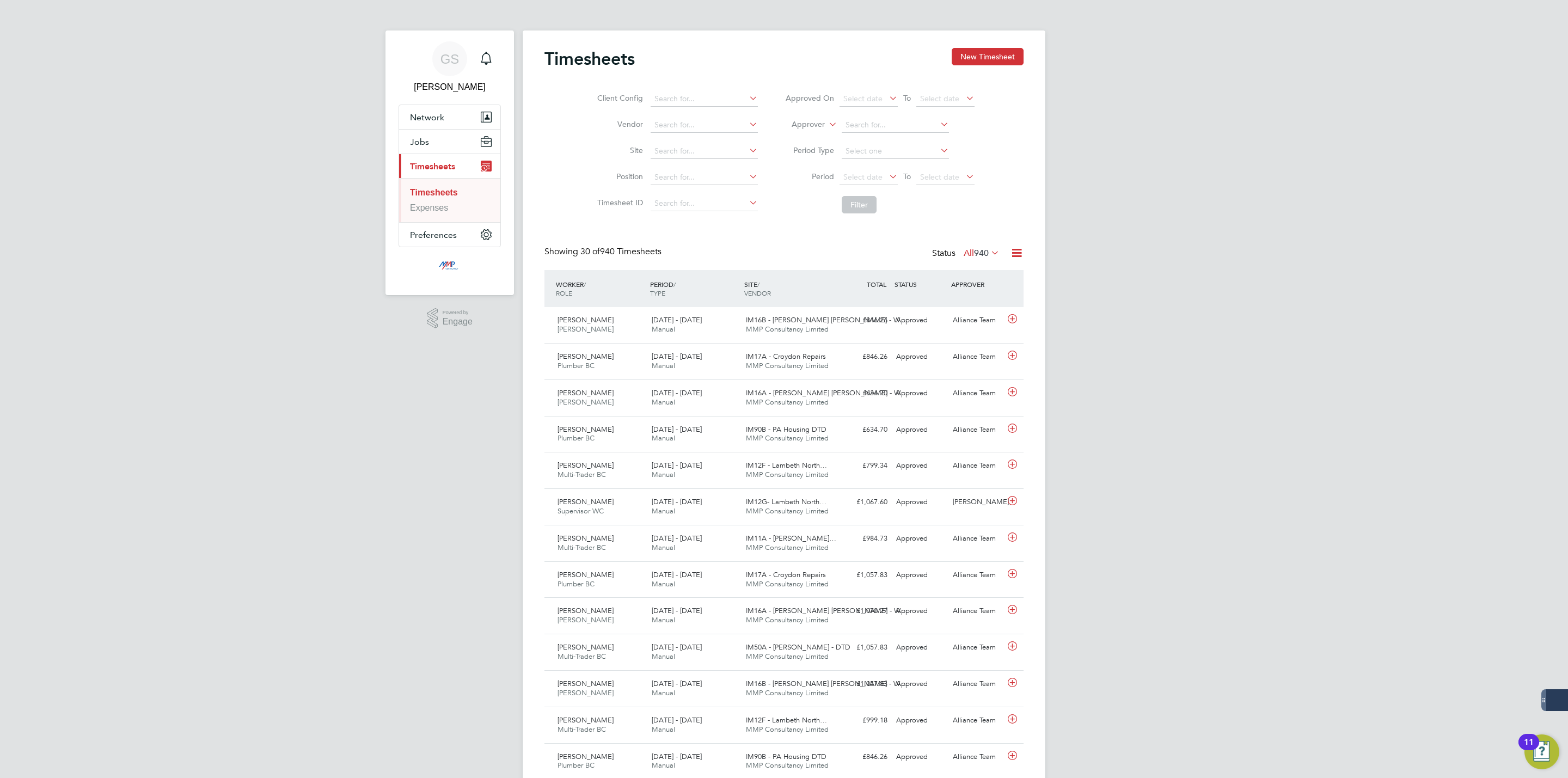
scroll to position [28, 95]
click at [1015, 58] on button "New Timesheet" at bounding box center [987, 57] width 72 height 18
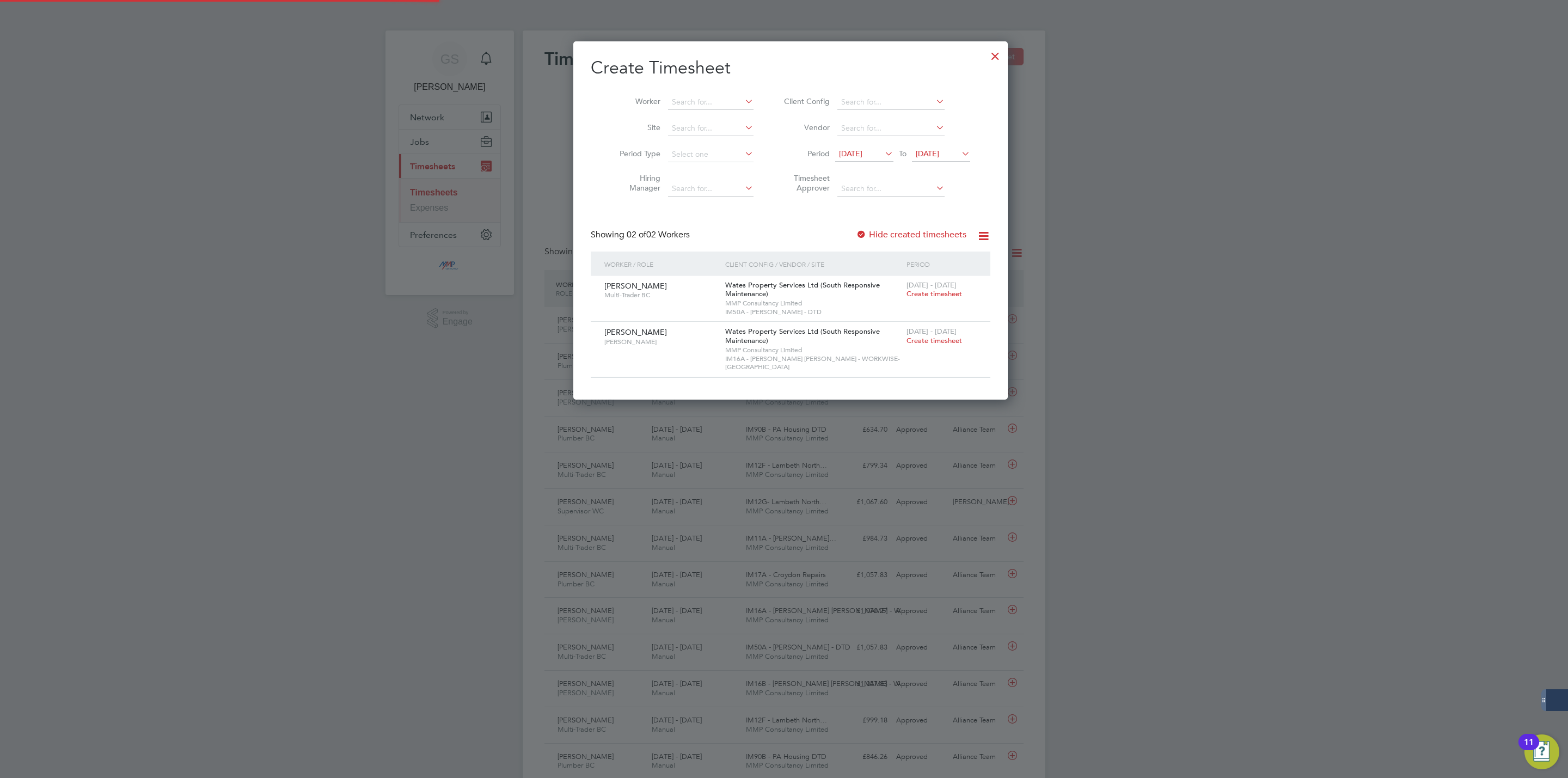
scroll to position [352, 421]
click at [987, 56] on div at bounding box center [995, 53] width 19 height 19
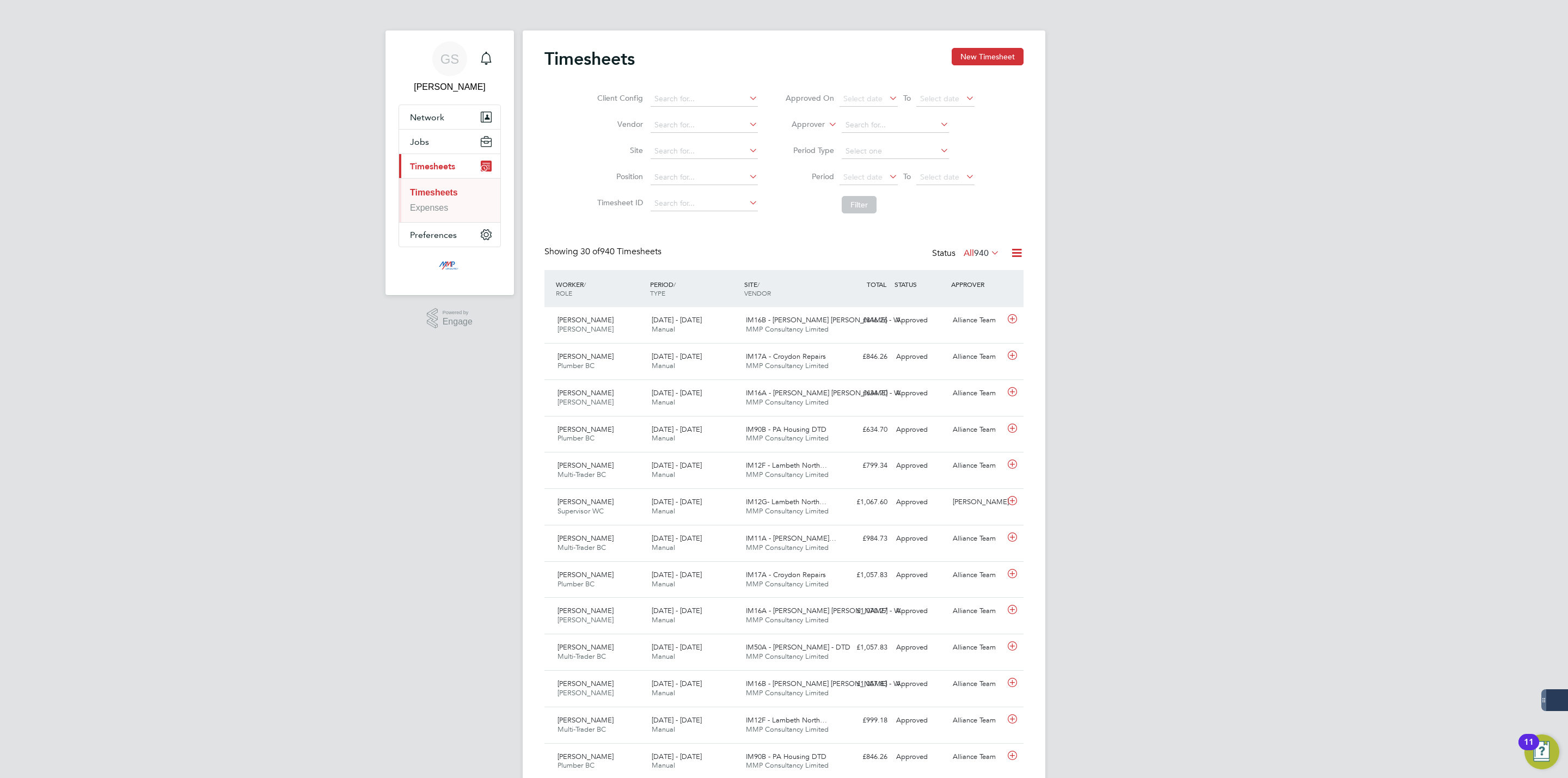
scroll to position [28, 95]
click at [970, 51] on button "New Timesheet" at bounding box center [987, 57] width 72 height 18
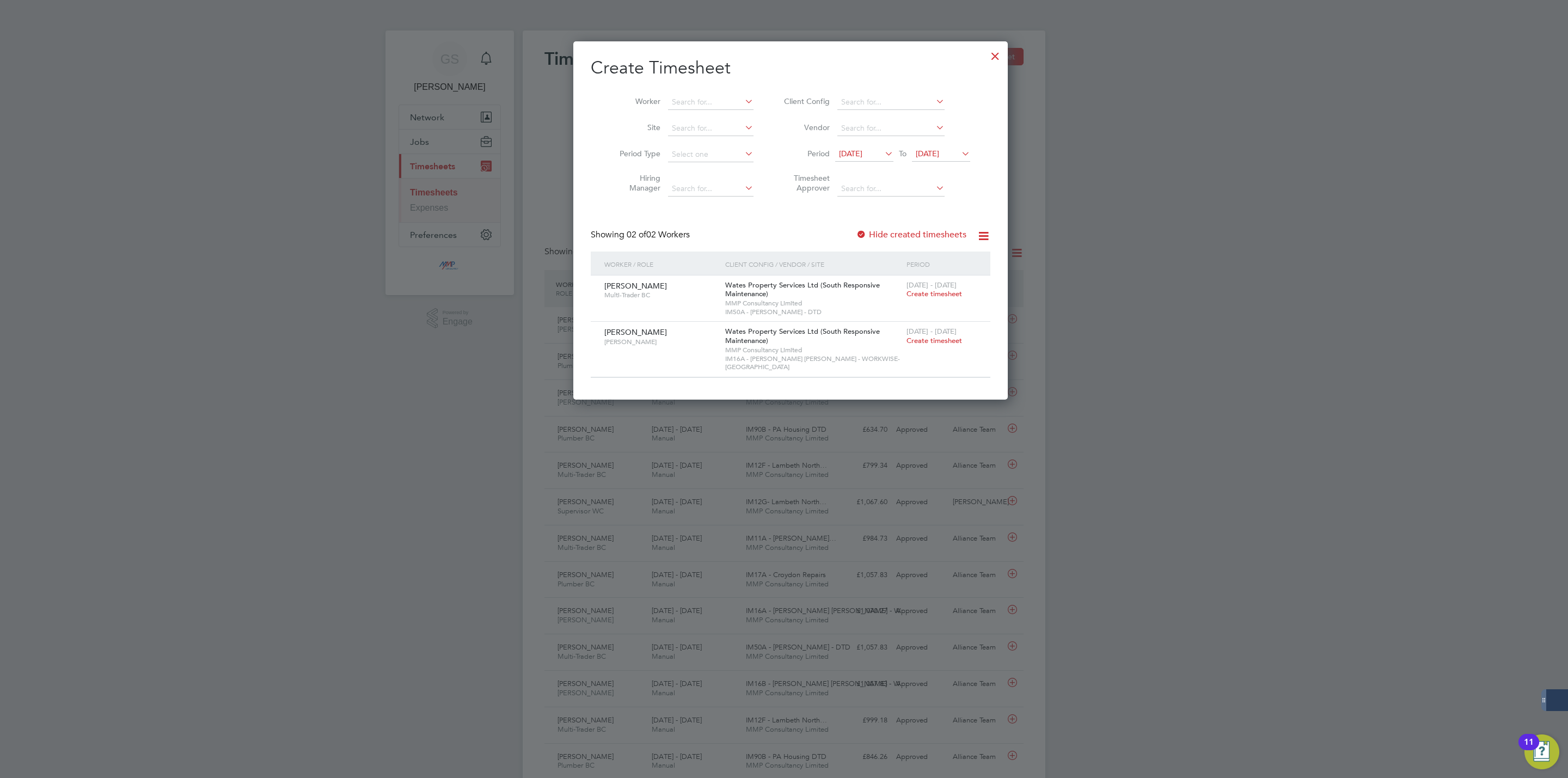
click at [985, 56] on div at bounding box center [995, 53] width 19 height 19
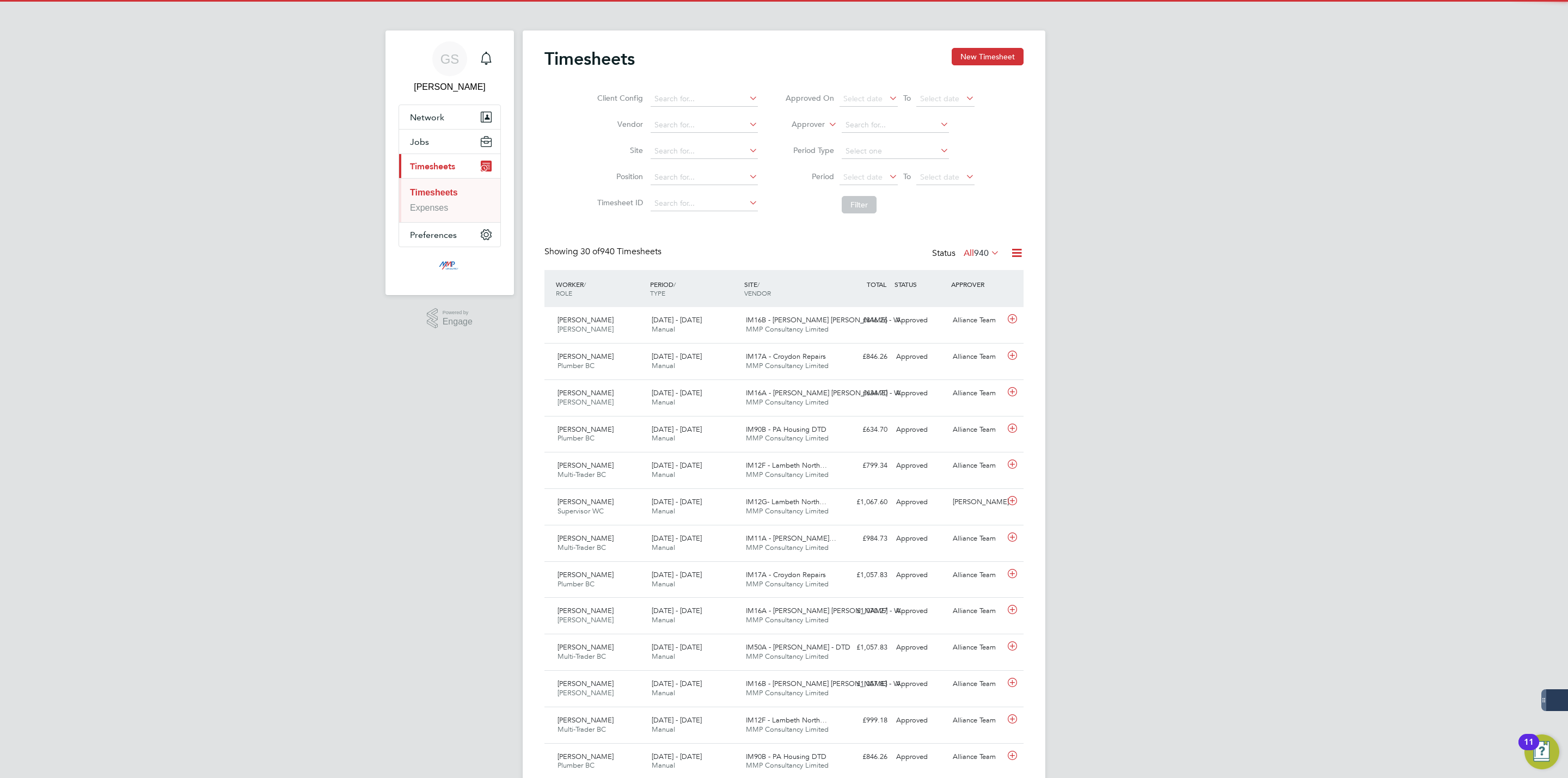
scroll to position [28, 95]
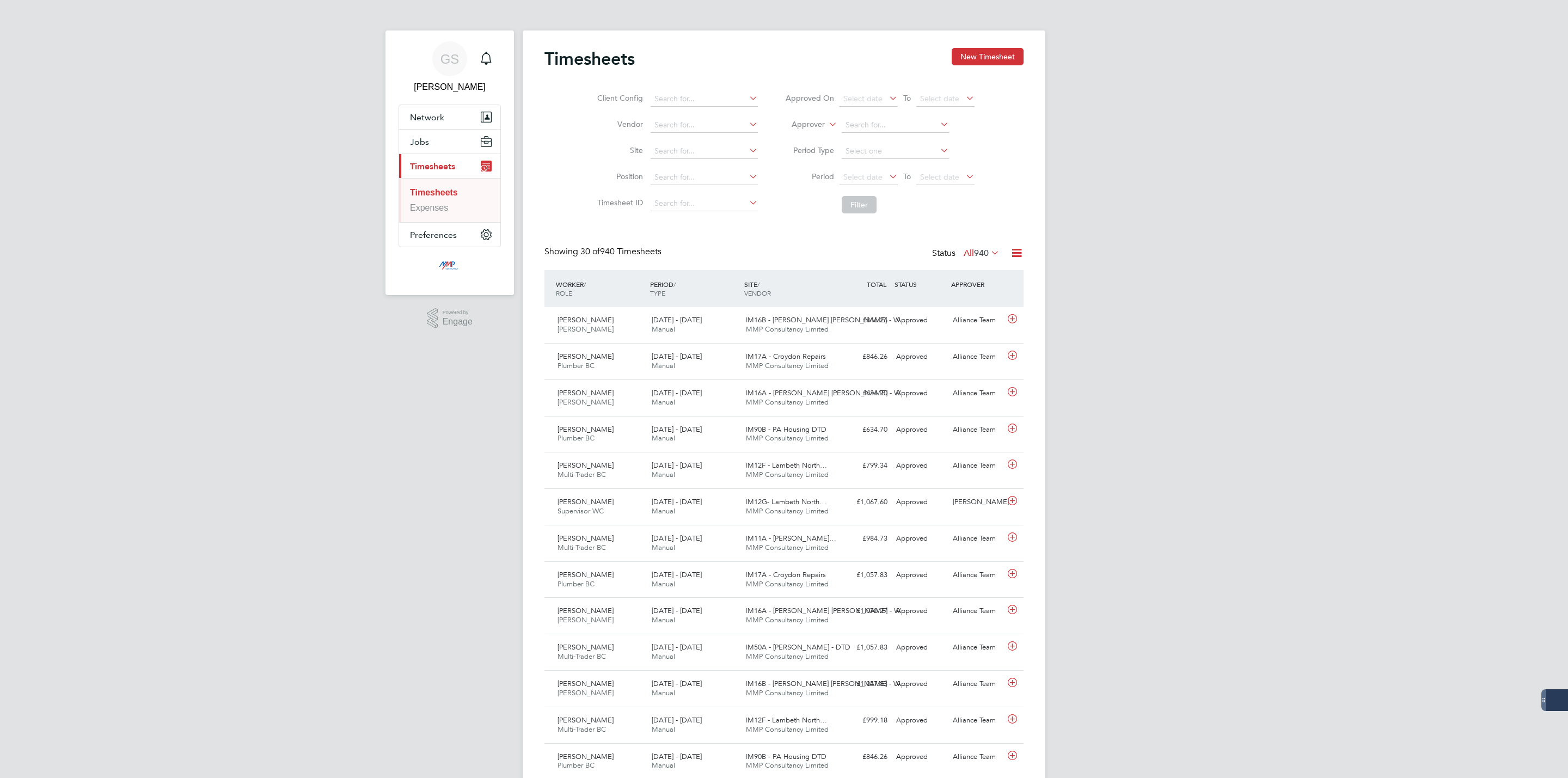
click at [1000, 55] on button "New Timesheet" at bounding box center [987, 57] width 72 height 18
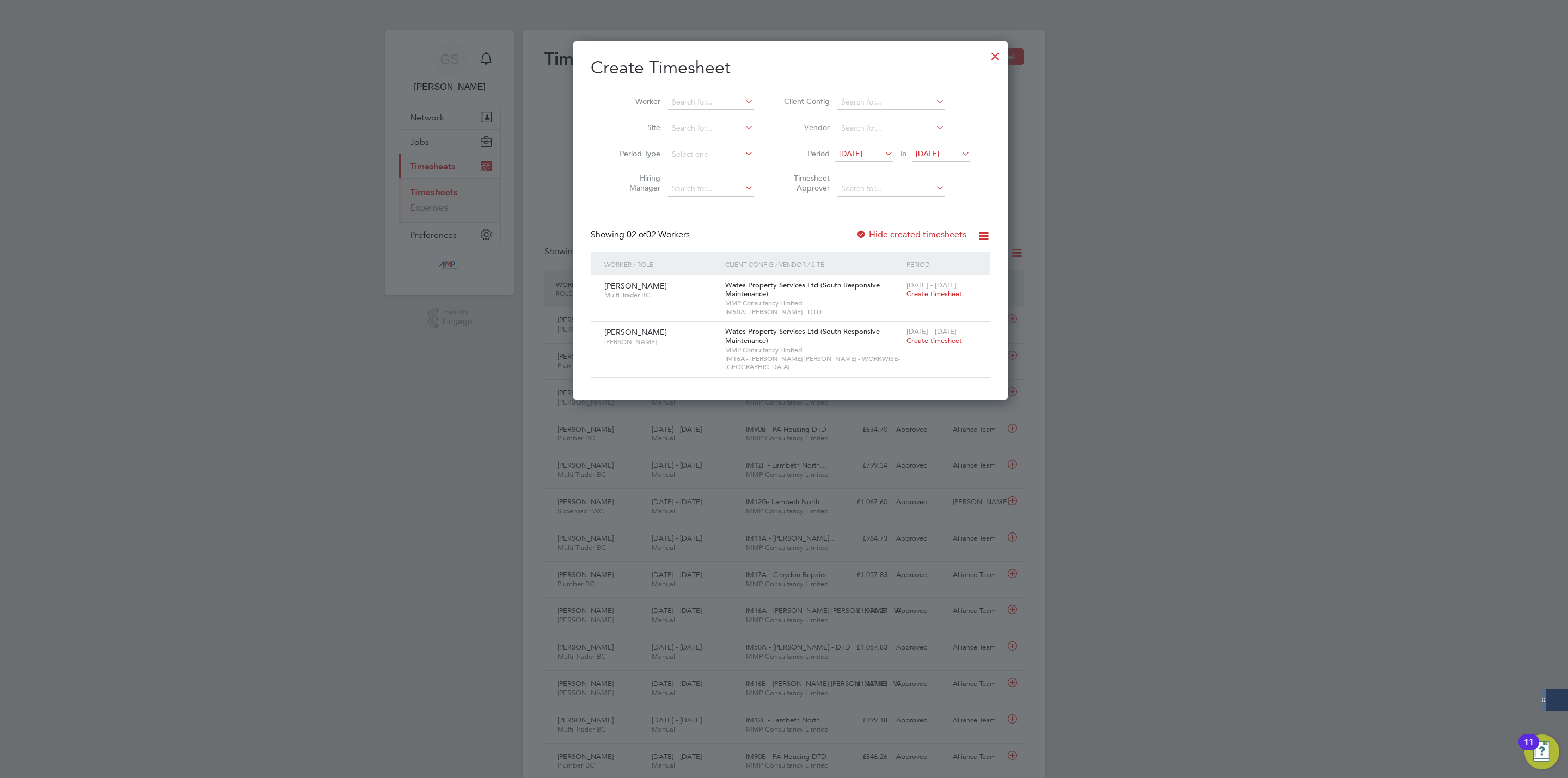
click at [987, 59] on div at bounding box center [995, 53] width 19 height 19
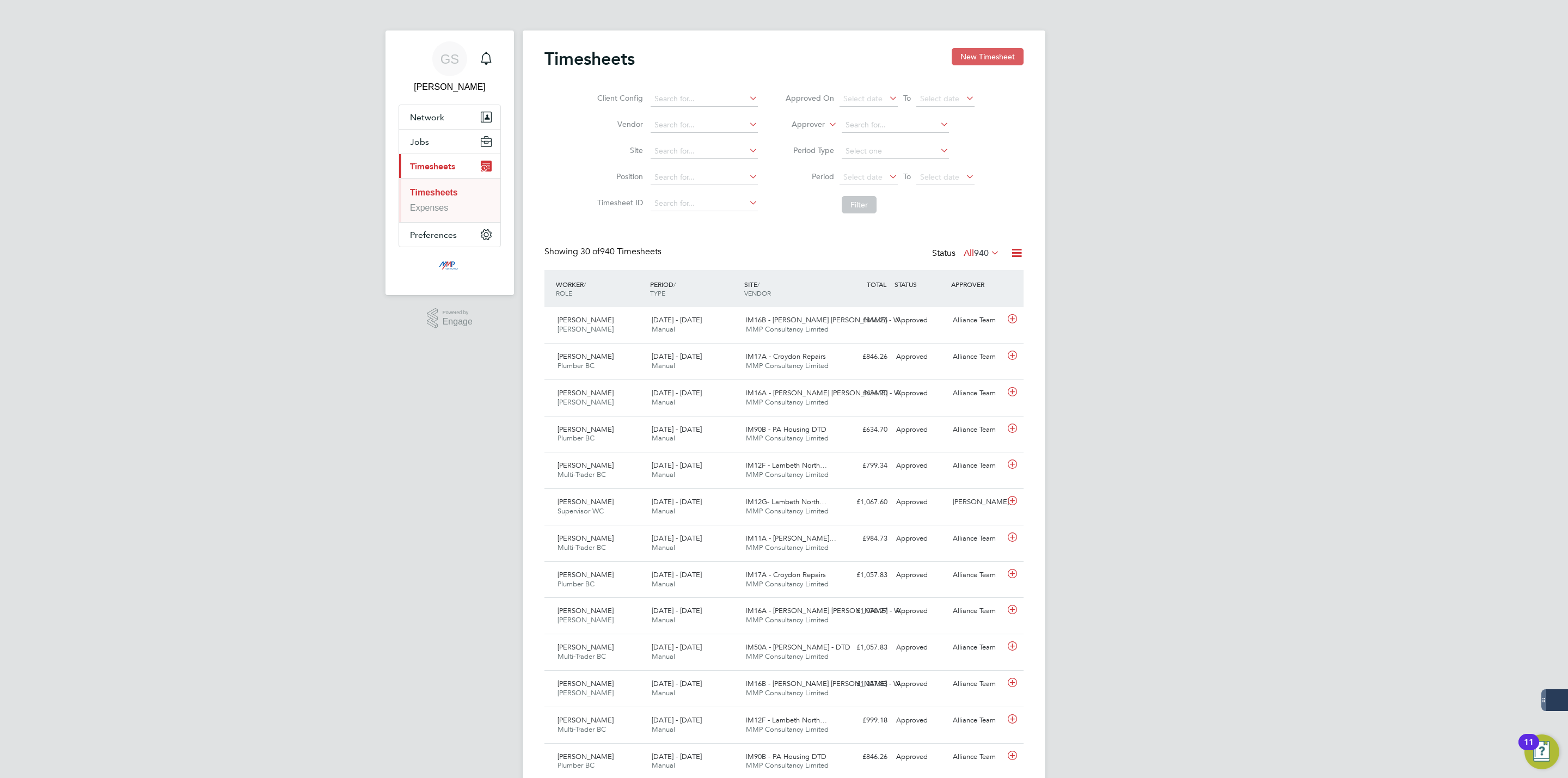
click at [978, 63] on button "New Timesheet" at bounding box center [987, 57] width 72 height 18
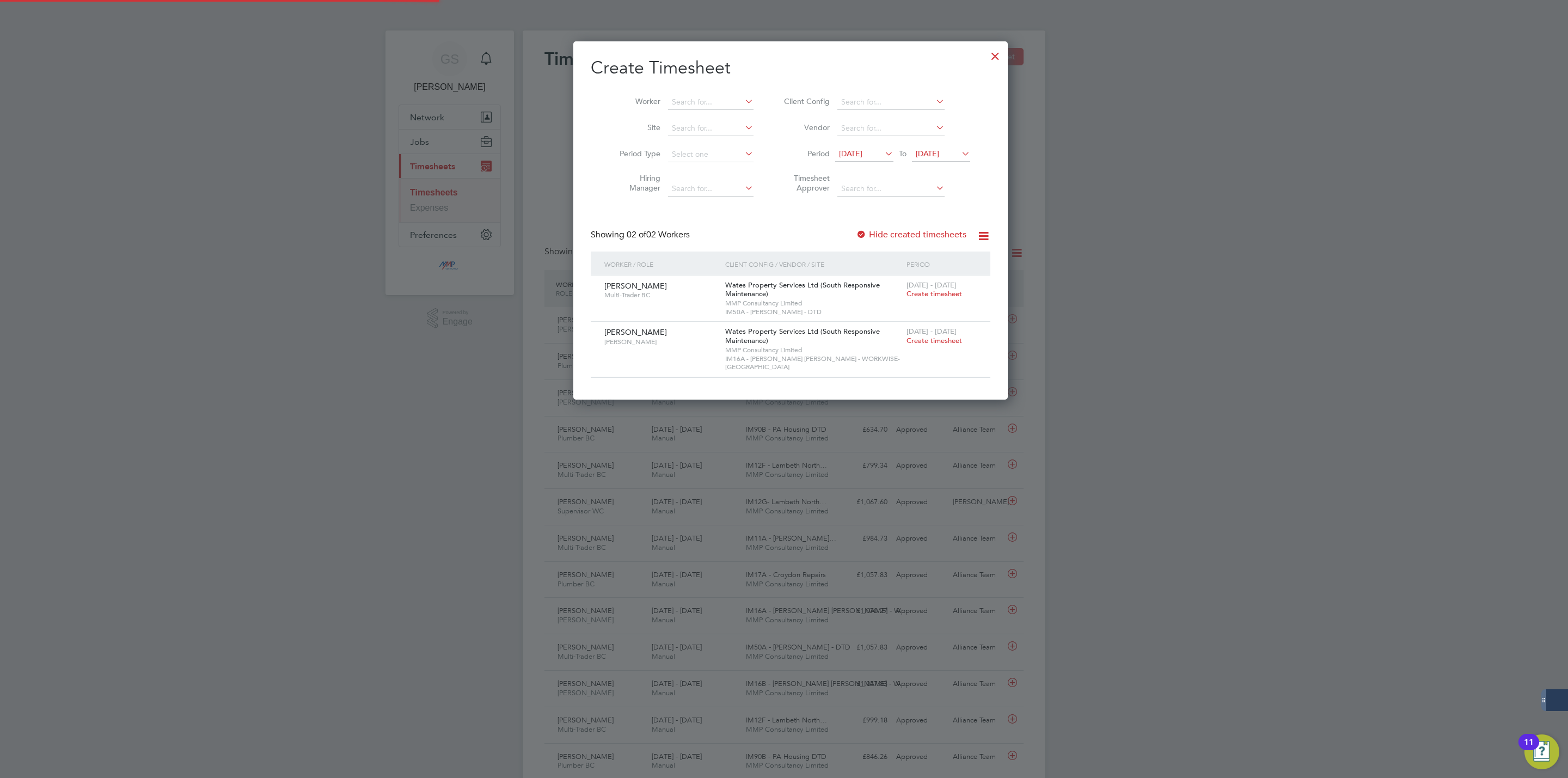
scroll to position [352, 421]
click at [985, 63] on div at bounding box center [995, 53] width 19 height 19
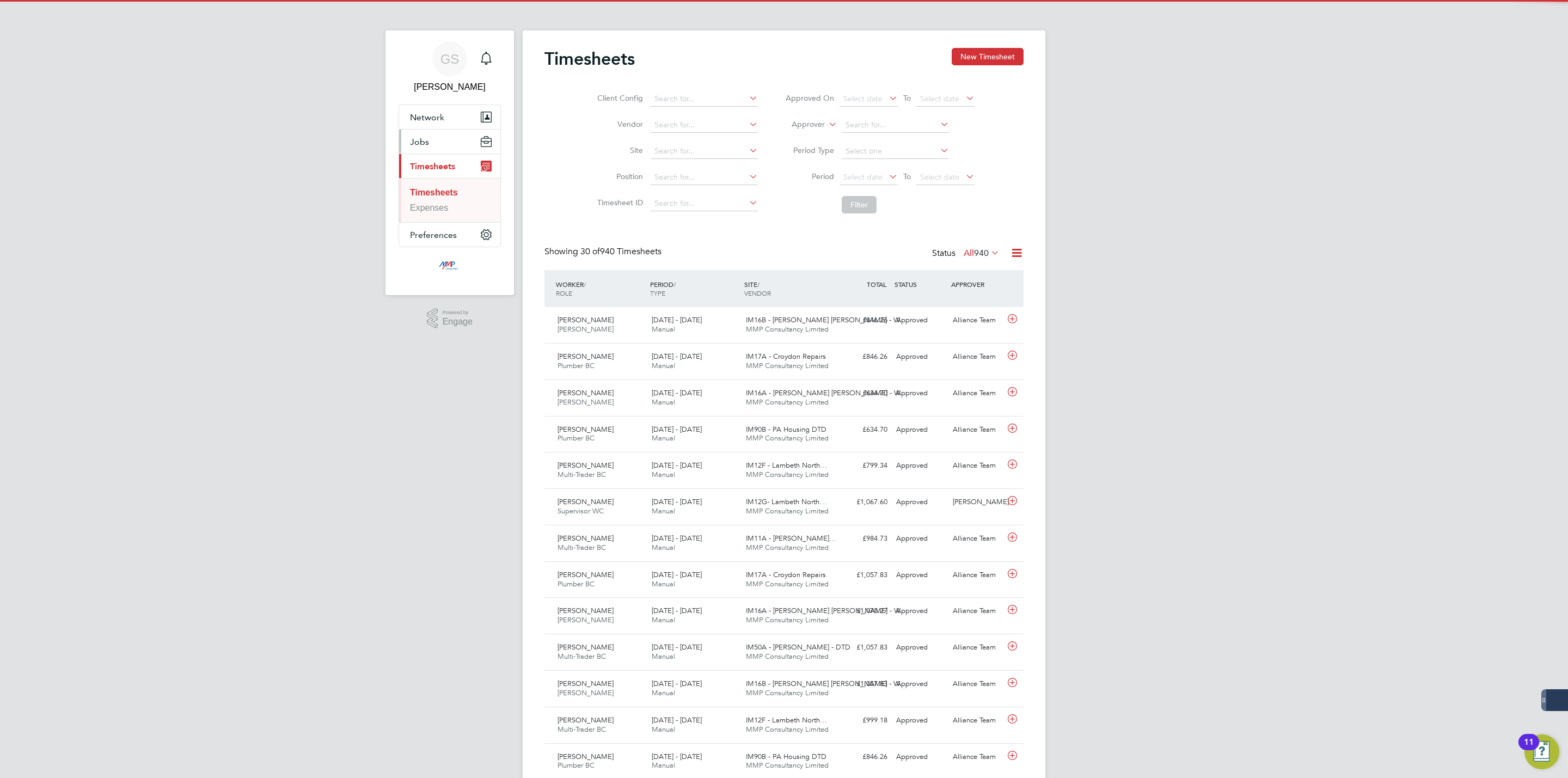
scroll to position [28, 95]
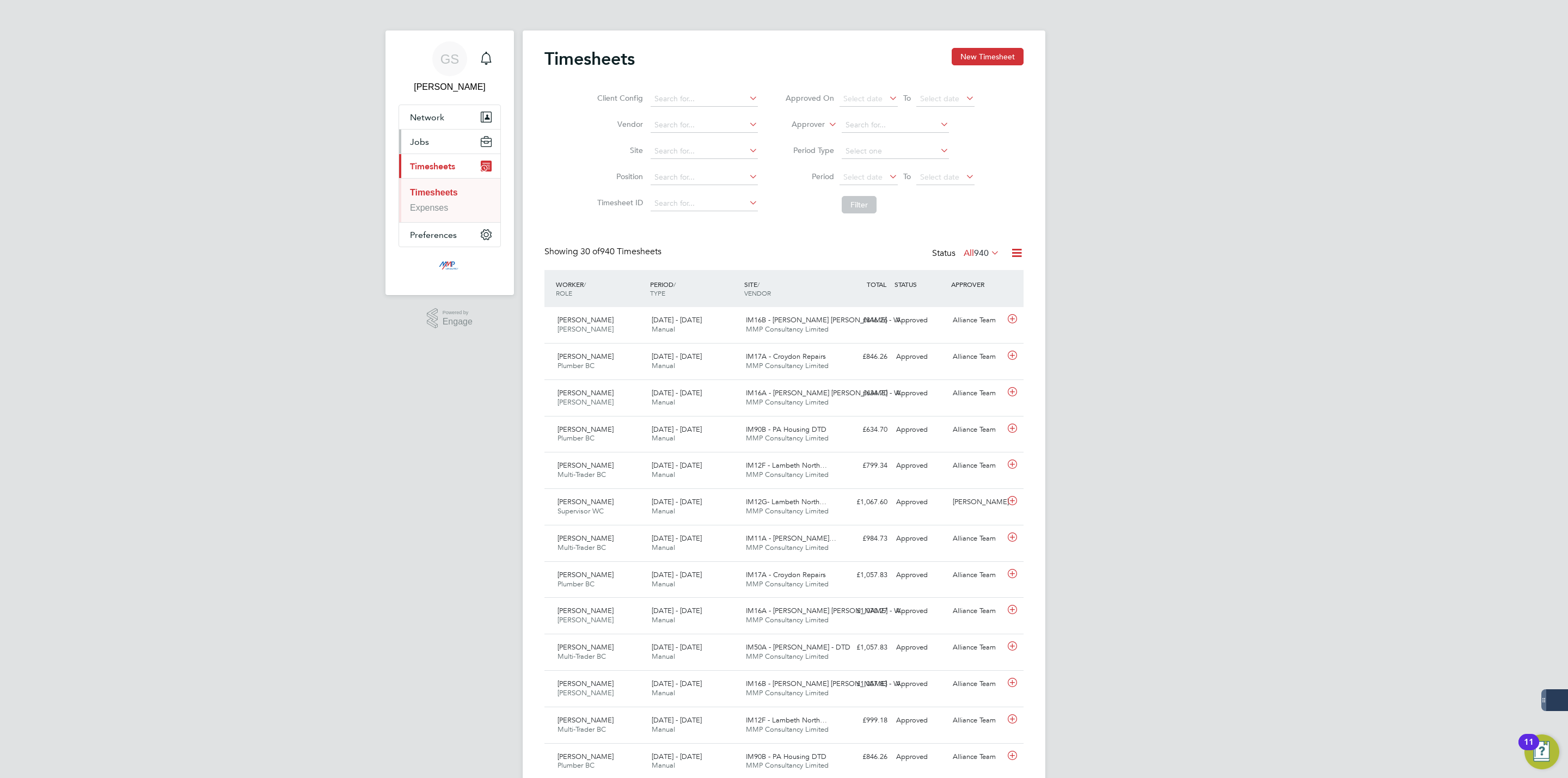
click at [454, 141] on button "Jobs" at bounding box center [449, 141] width 101 height 24
click at [441, 180] on link "Vacancies" at bounding box center [430, 183] width 40 height 9
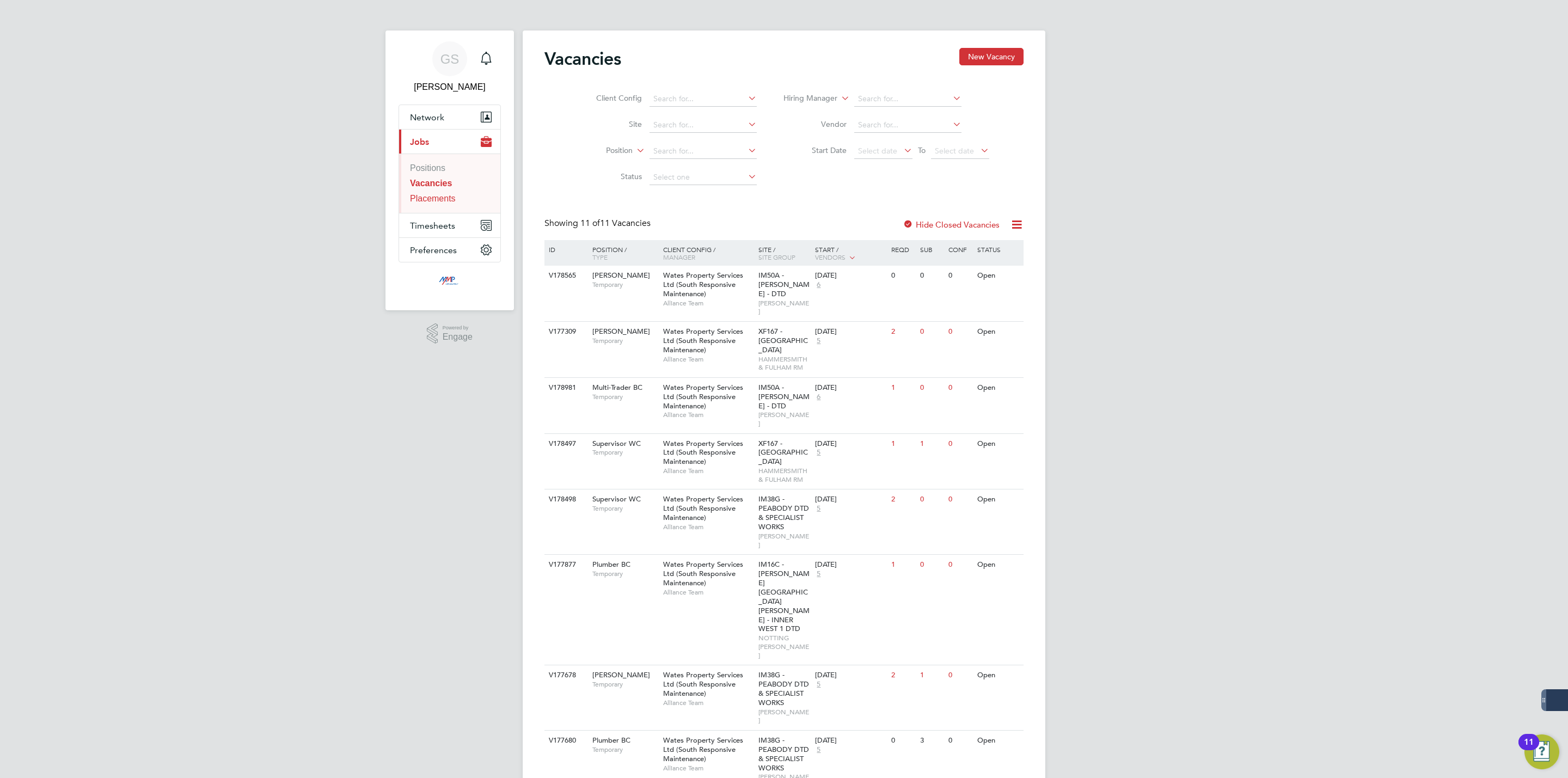
click at [445, 194] on link "Placements" at bounding box center [433, 198] width 46 height 9
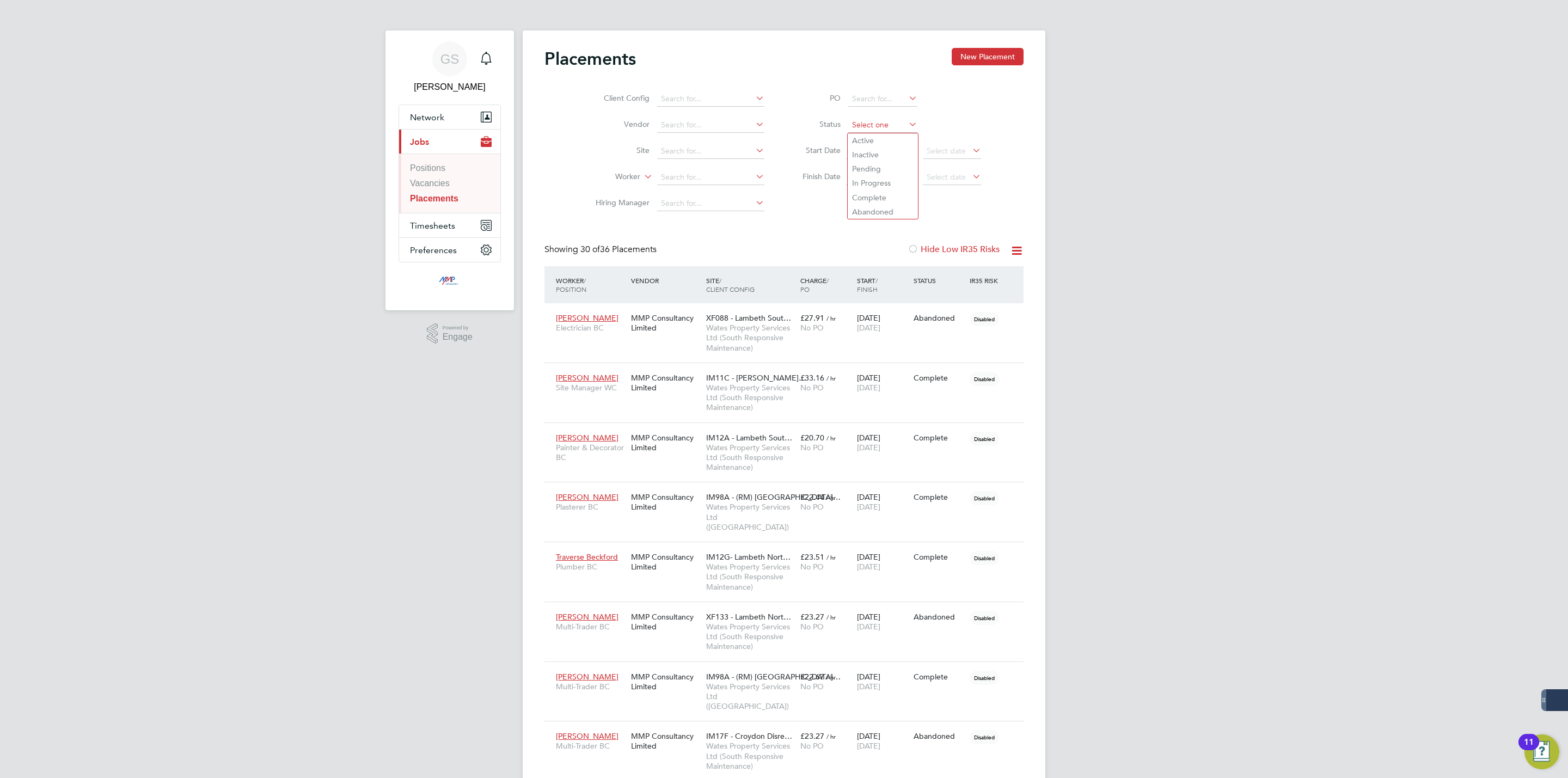
click at [876, 131] on input at bounding box center [883, 125] width 69 height 15
click at [875, 136] on li "Active" at bounding box center [883, 140] width 70 height 14
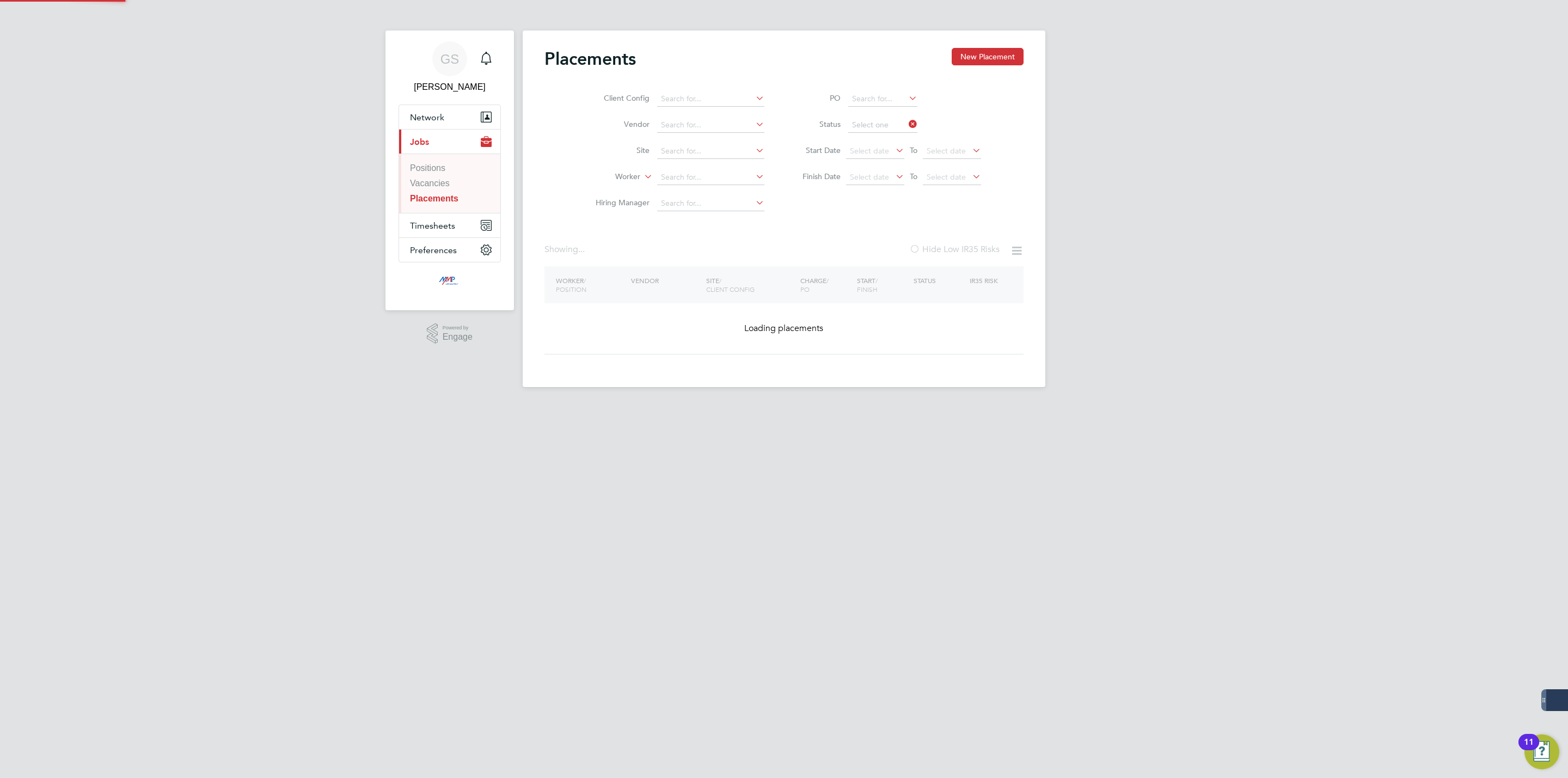
type input "Active"
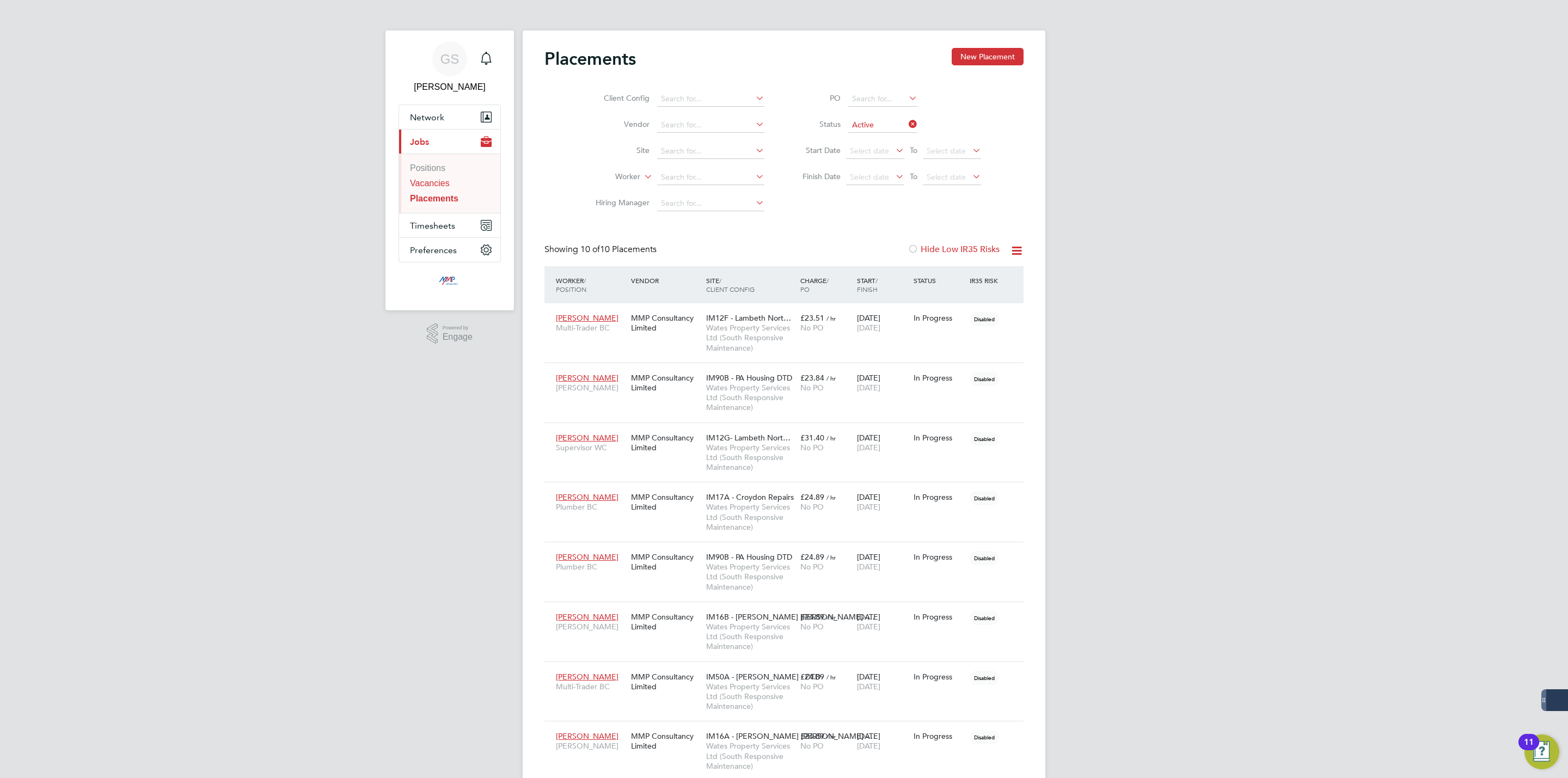
click at [450, 185] on link "Vacancies" at bounding box center [430, 183] width 40 height 9
